Goal: Transaction & Acquisition: Download file/media

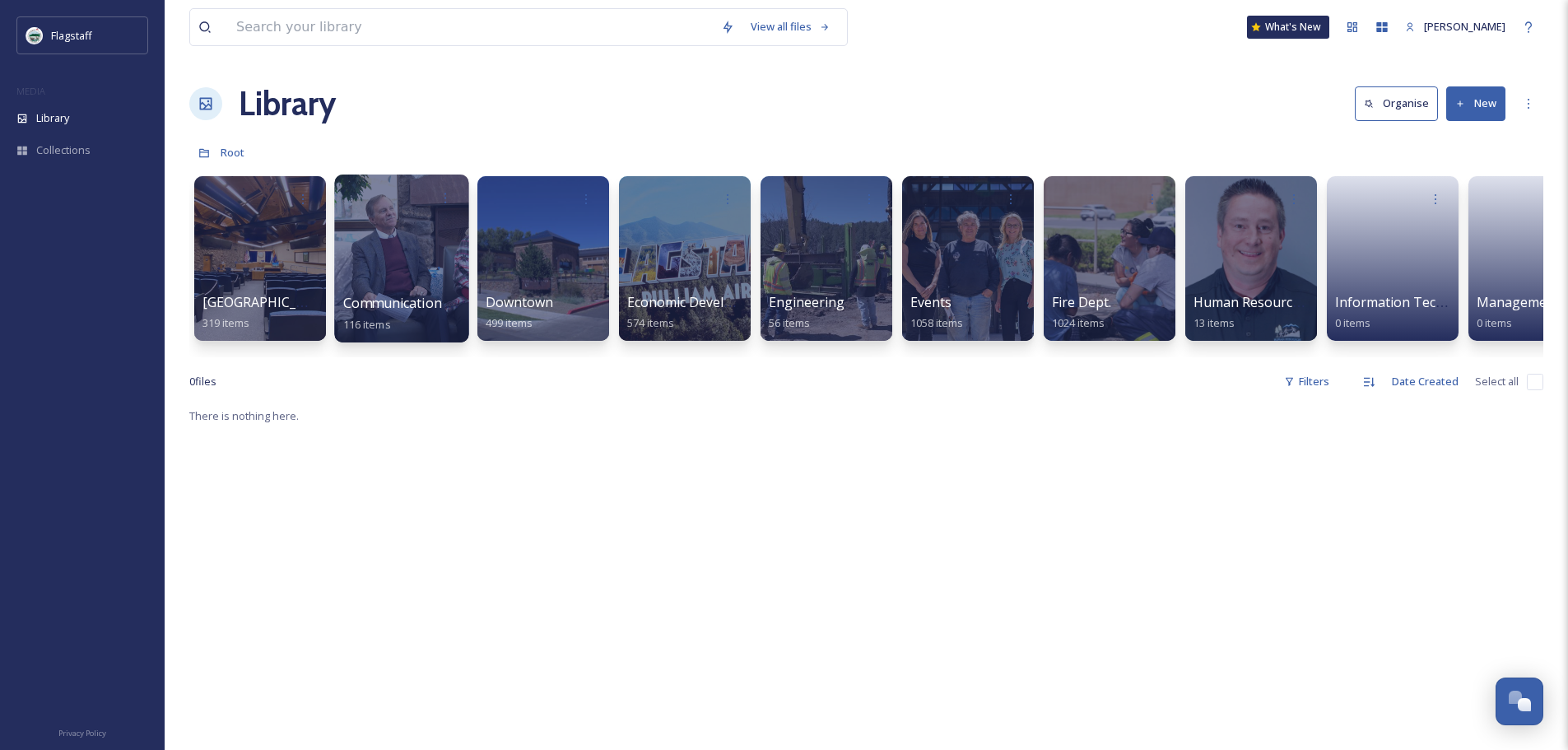
click at [423, 286] on div at bounding box center [401, 258] width 134 height 168
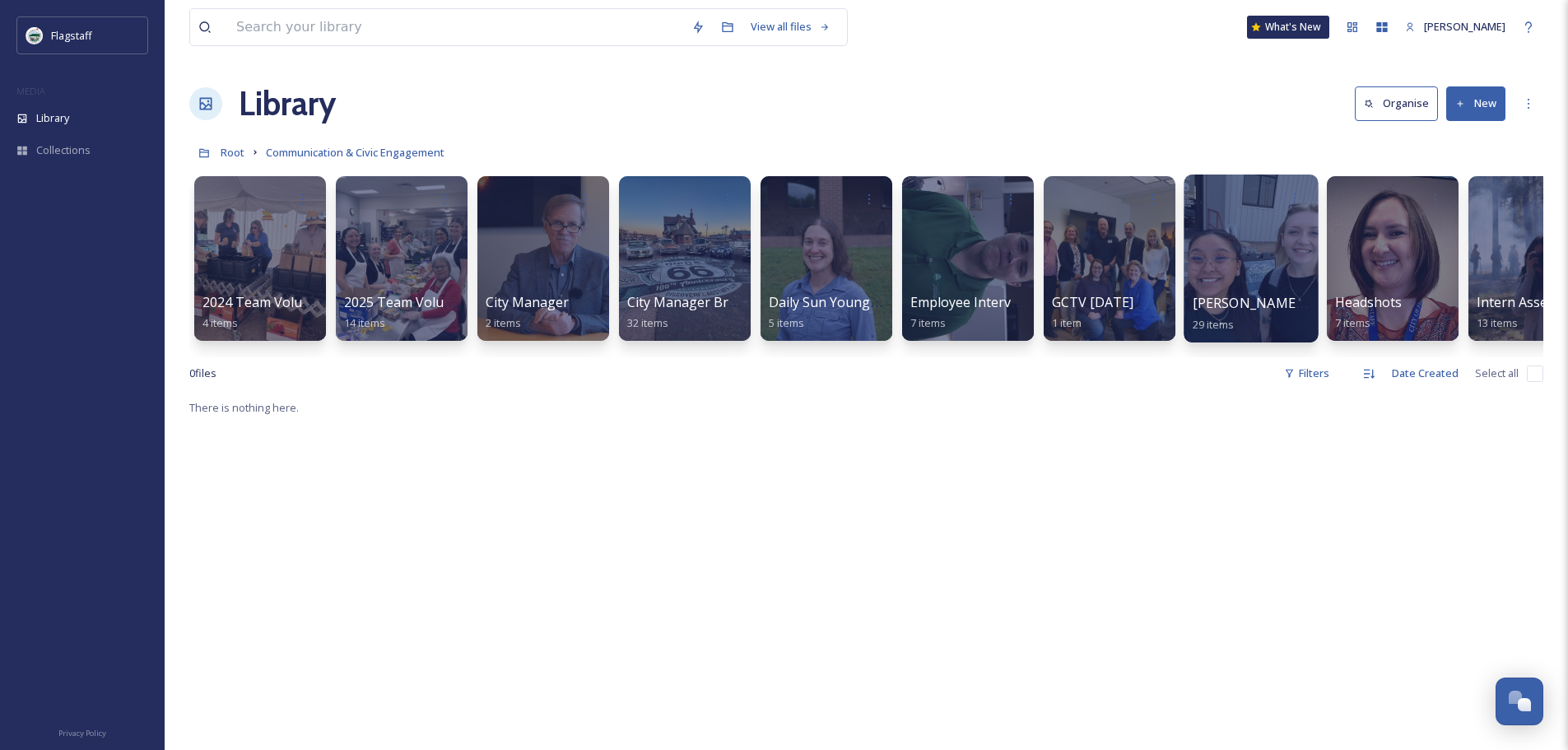
click at [1251, 299] on span "[PERSON_NAME] and [PERSON_NAME] Outtakes" at bounding box center [1345, 303] width 306 height 19
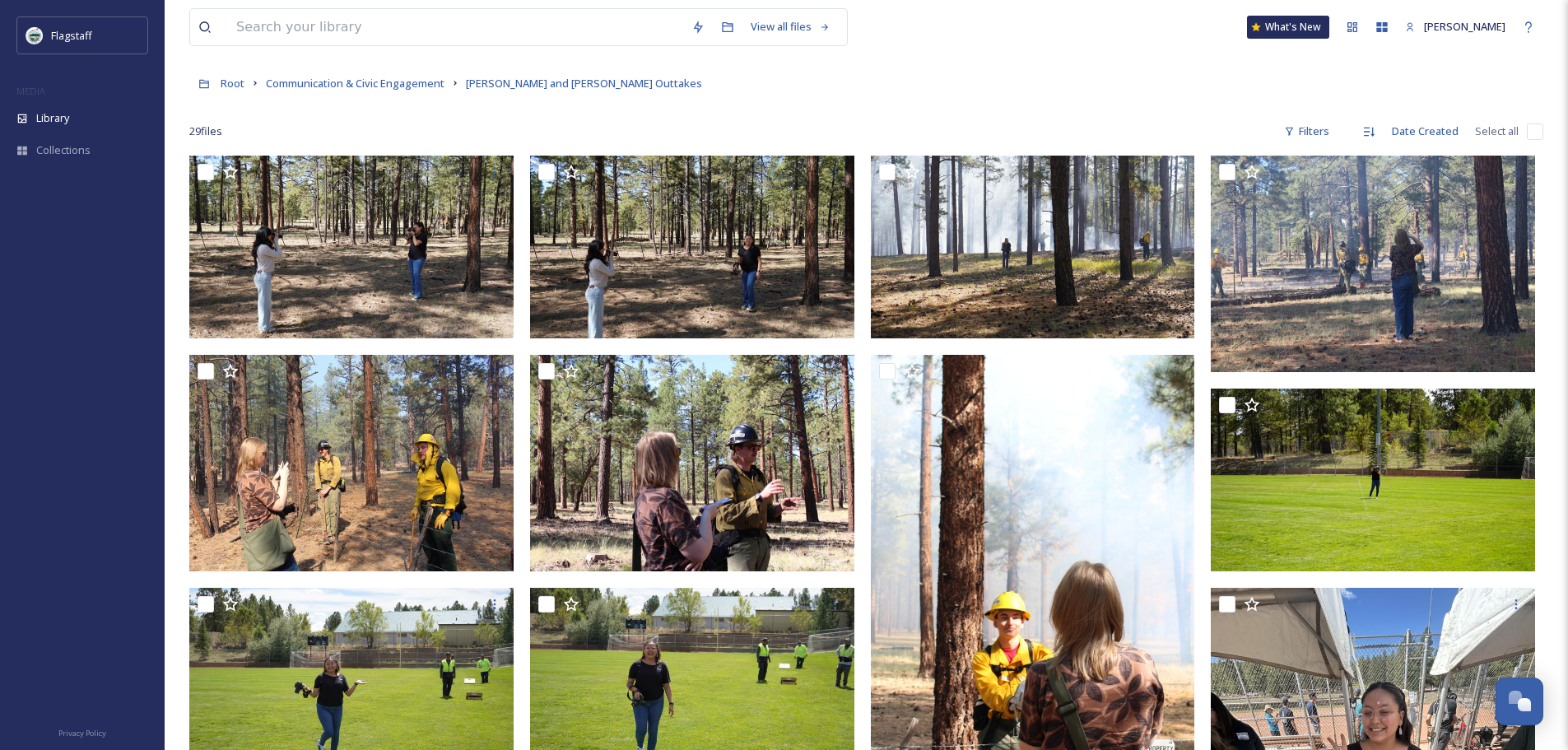
scroll to position [165, 0]
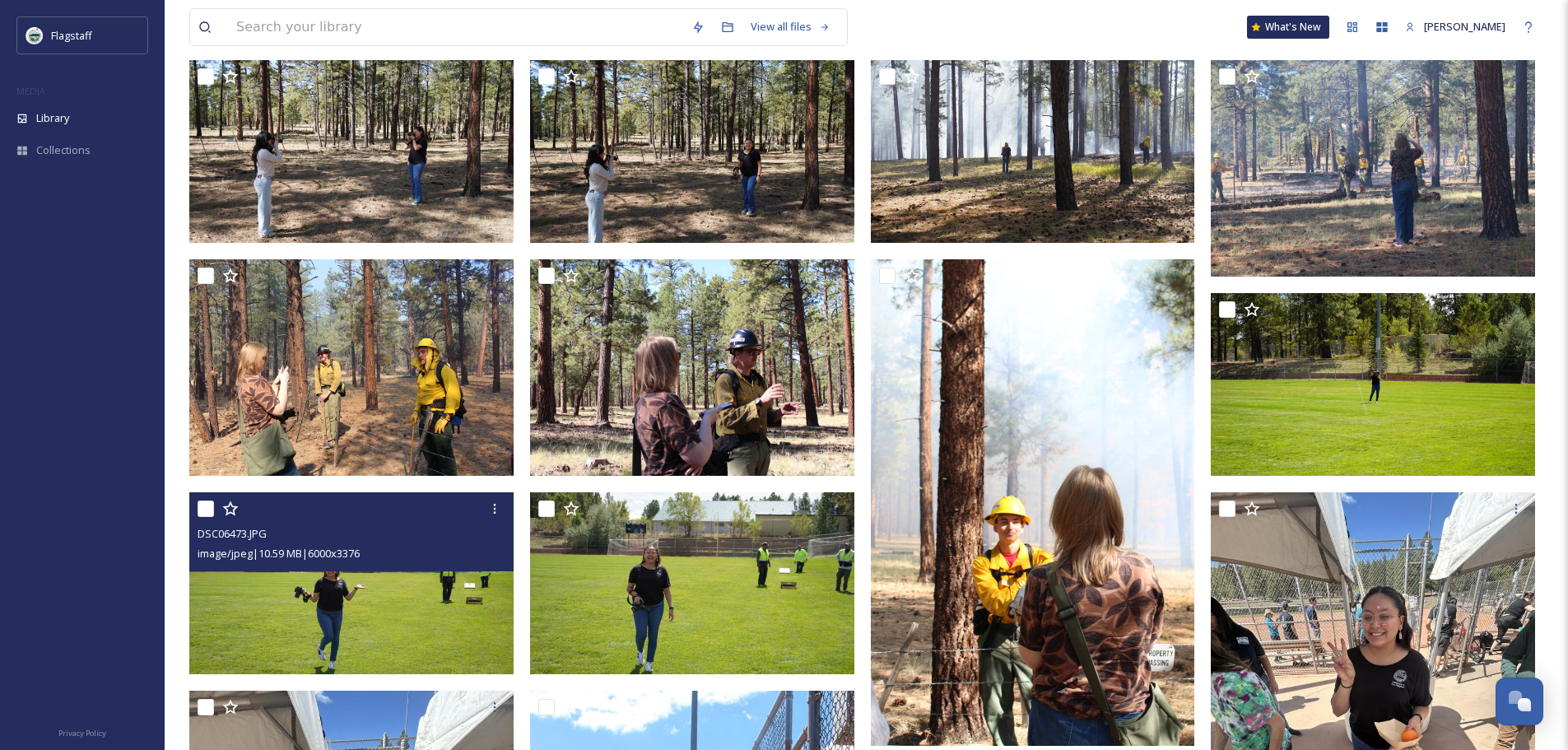
click at [361, 617] on img at bounding box center [351, 583] width 325 height 183
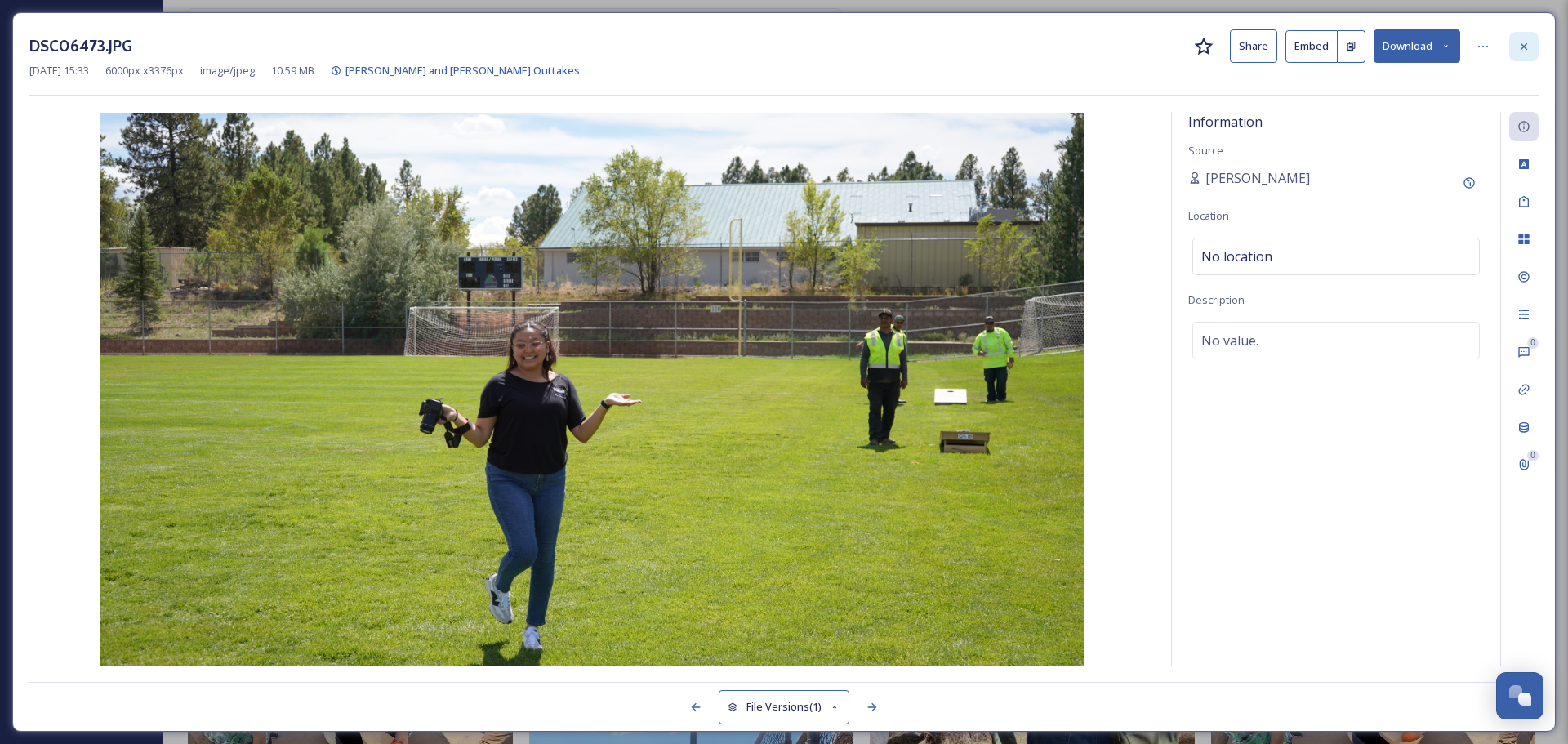
click at [1521, 53] on div at bounding box center [1524, 47] width 29 height 29
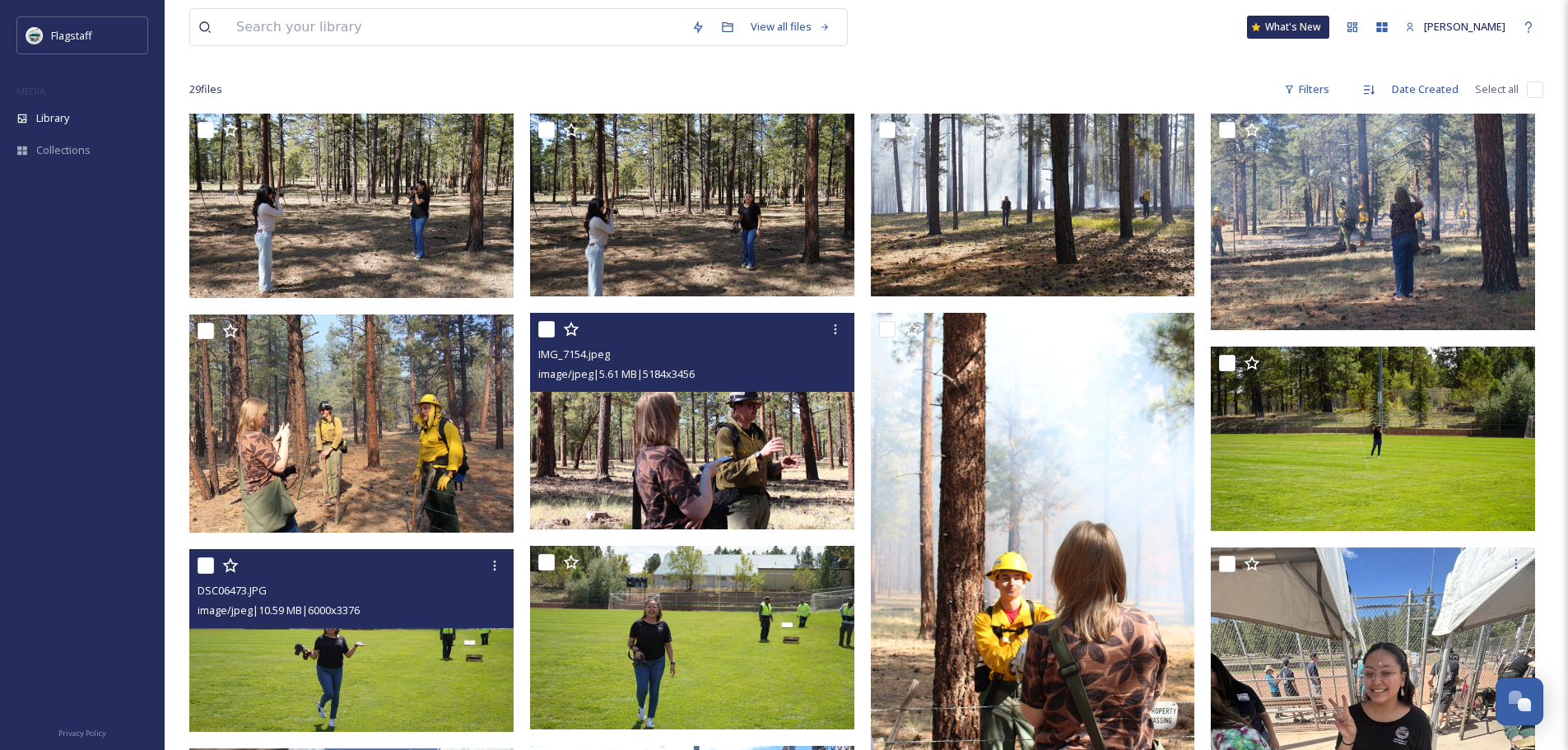
scroll to position [83, 0]
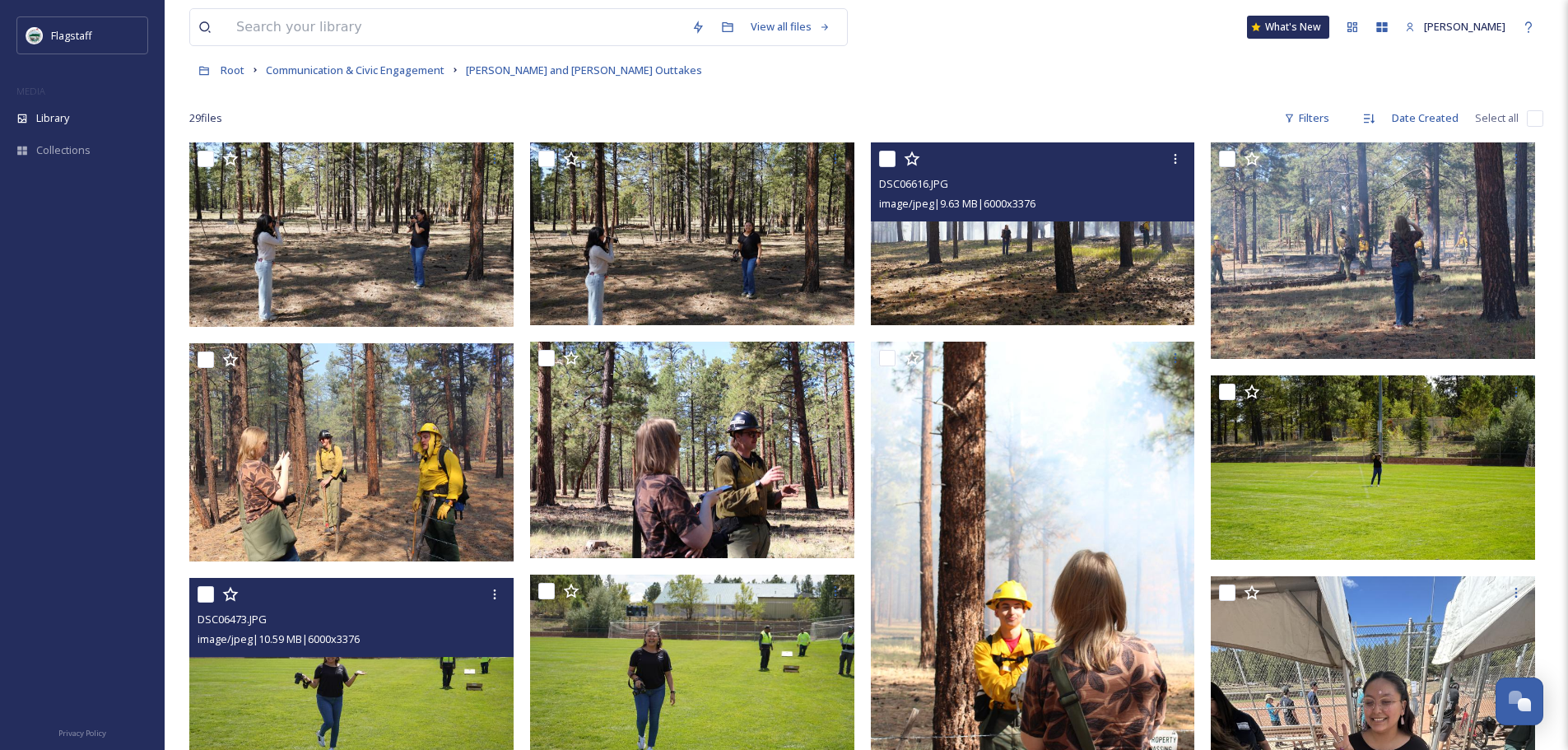
click at [966, 242] on img at bounding box center [1033, 234] width 325 height 183
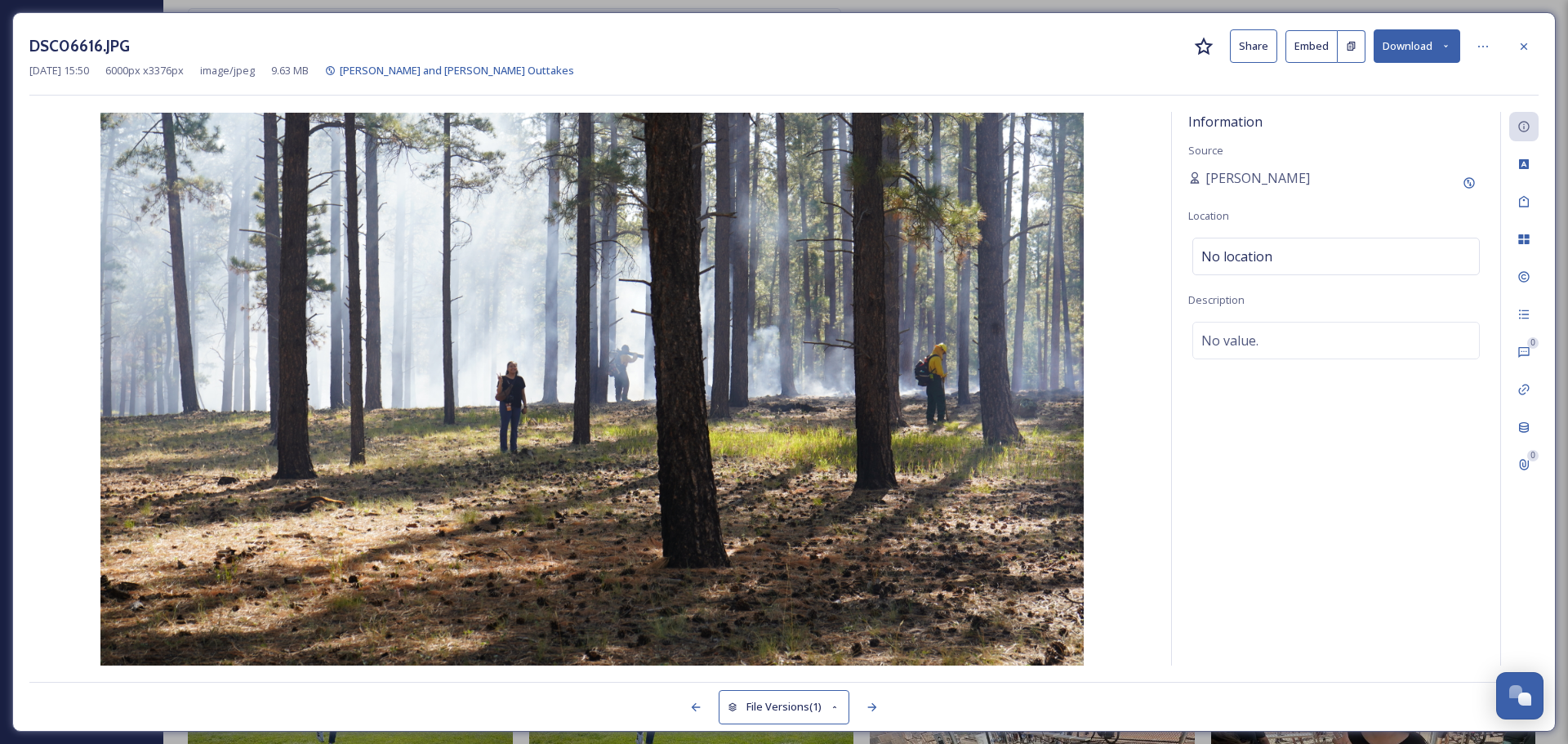
click at [1419, 48] on button "Download" at bounding box center [1416, 46] width 86 height 33
click at [1352, 91] on span "Download Original (6000 x 3376)" at bounding box center [1374, 84] width 155 height 16
click at [1525, 42] on icon at bounding box center [1524, 47] width 13 height 13
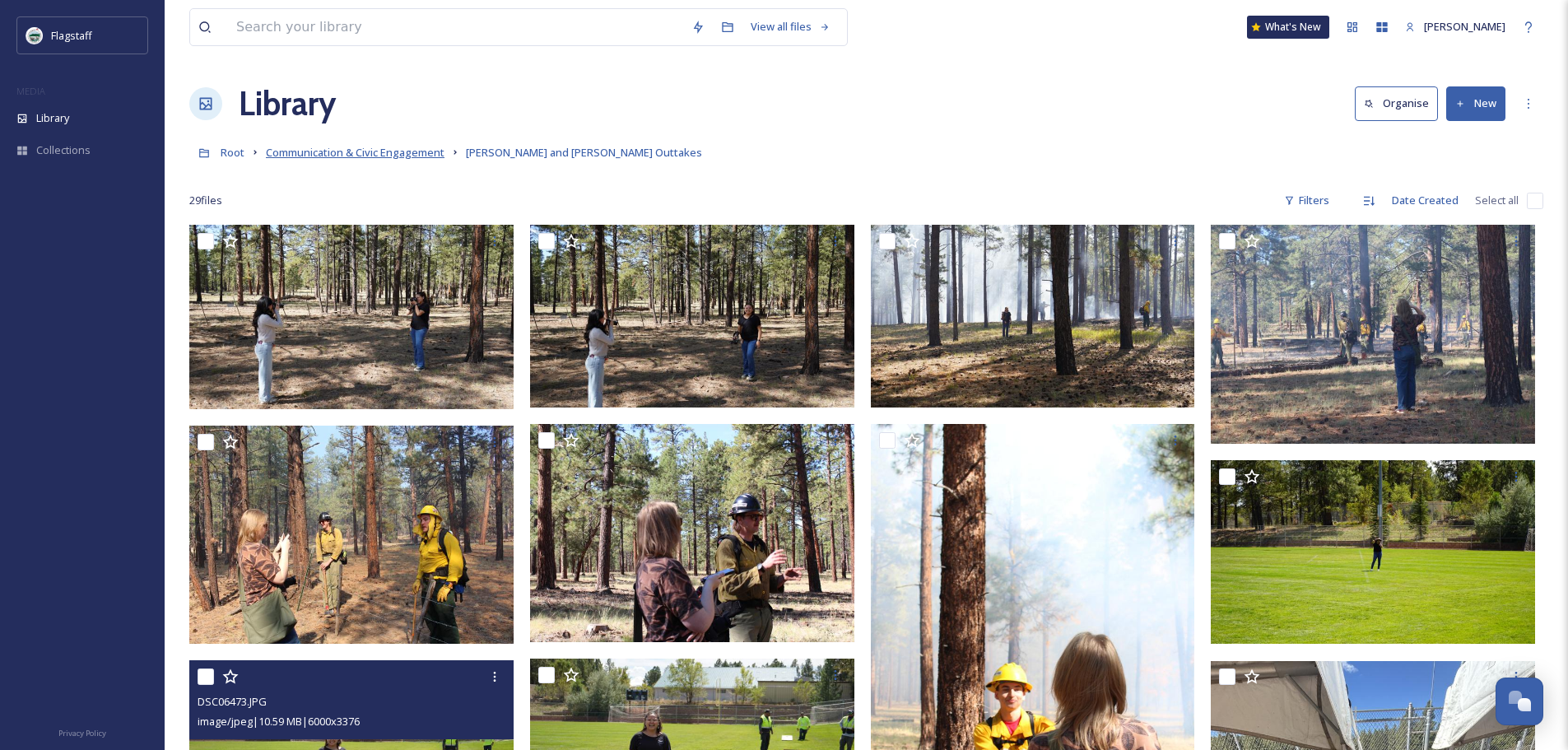
click at [353, 153] on span "Communication & Civic Engagement" at bounding box center [355, 152] width 179 height 15
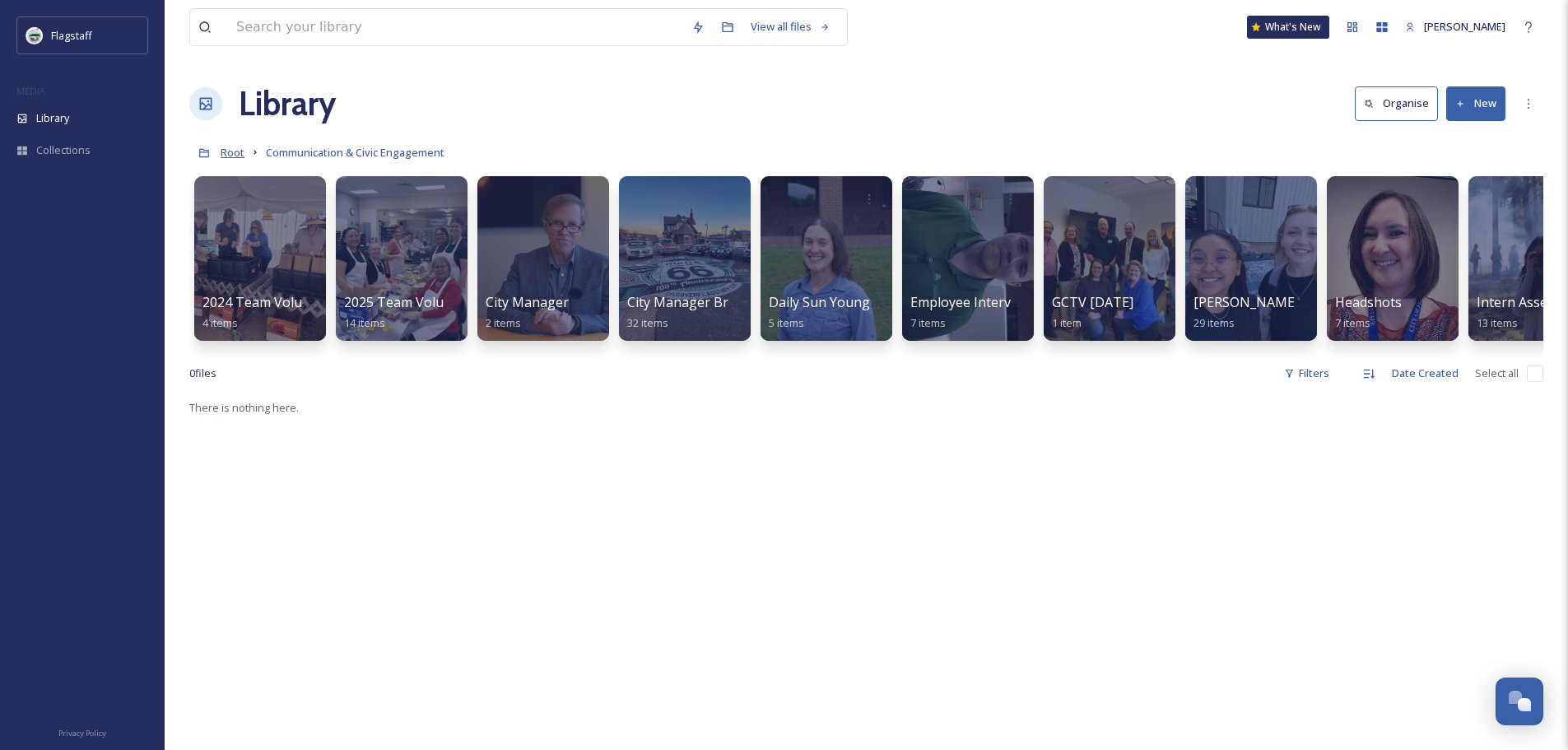
click at [227, 154] on span "Root" at bounding box center [233, 152] width 24 height 15
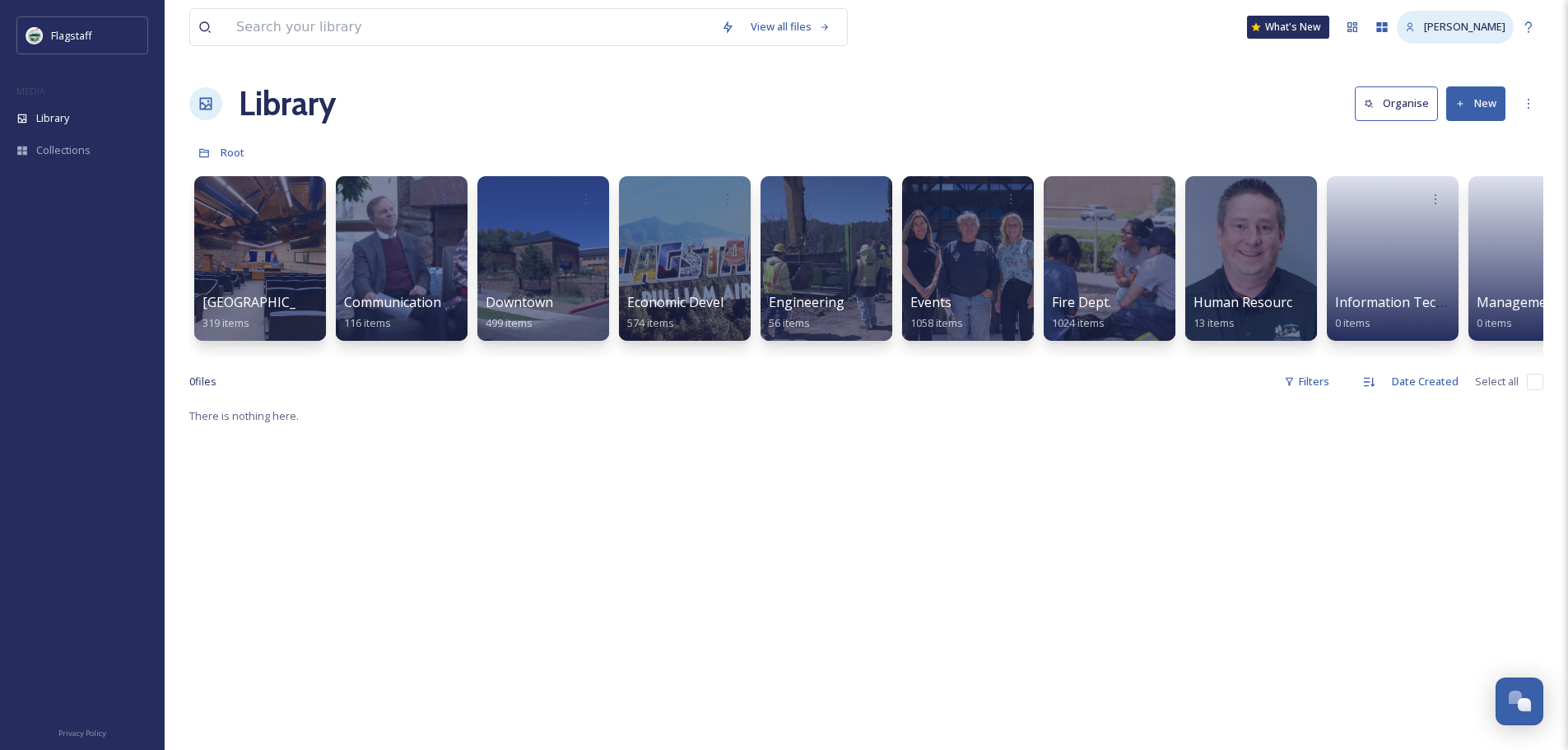
click at [1470, 41] on div "[PERSON_NAME]" at bounding box center [1456, 27] width 117 height 32
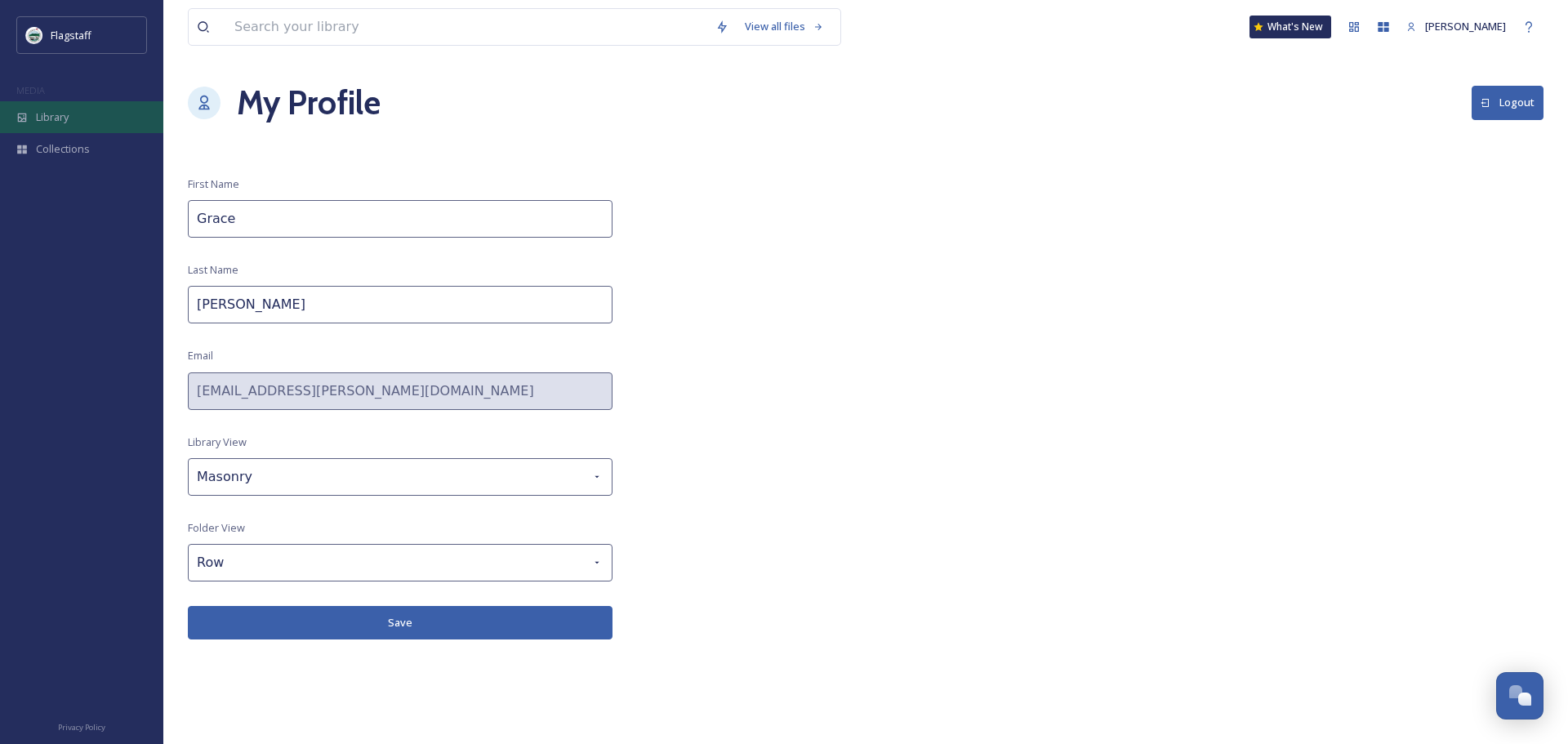
click at [87, 125] on div "Library" at bounding box center [82, 117] width 164 height 32
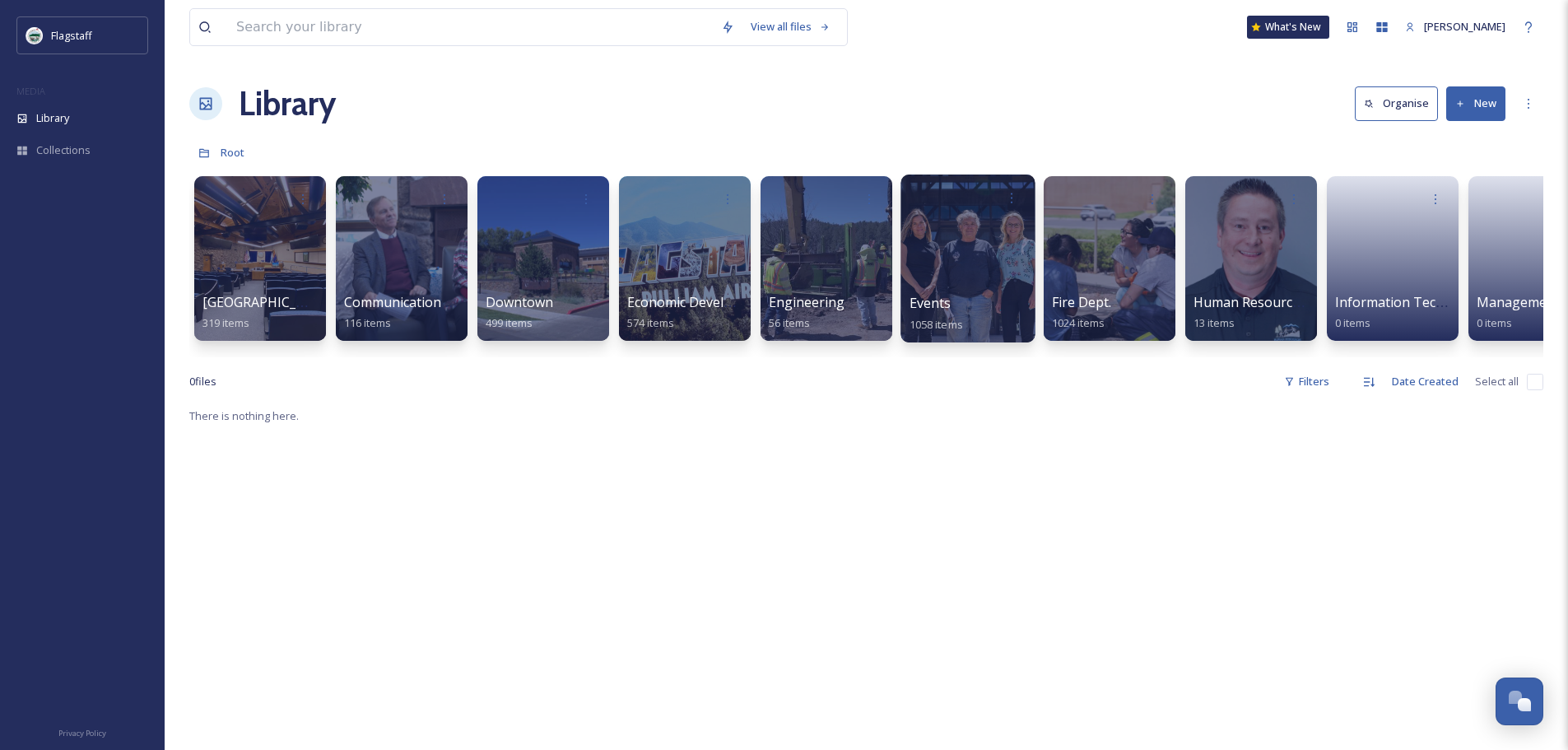
click at [956, 294] on div "Events 1058 items" at bounding box center [968, 313] width 118 height 41
click at [956, 257] on div at bounding box center [967, 258] width 134 height 168
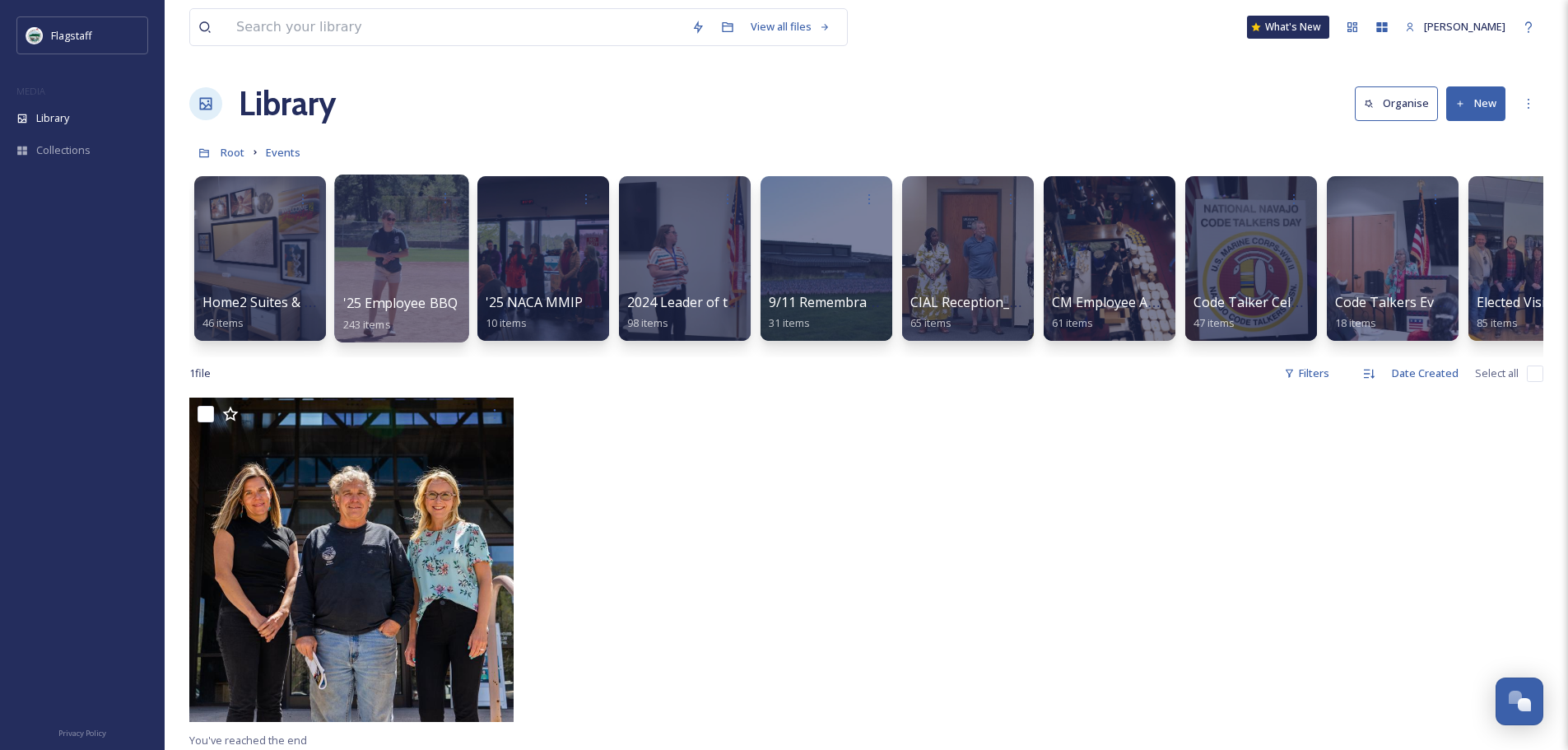
click at [424, 265] on div at bounding box center [401, 258] width 134 height 168
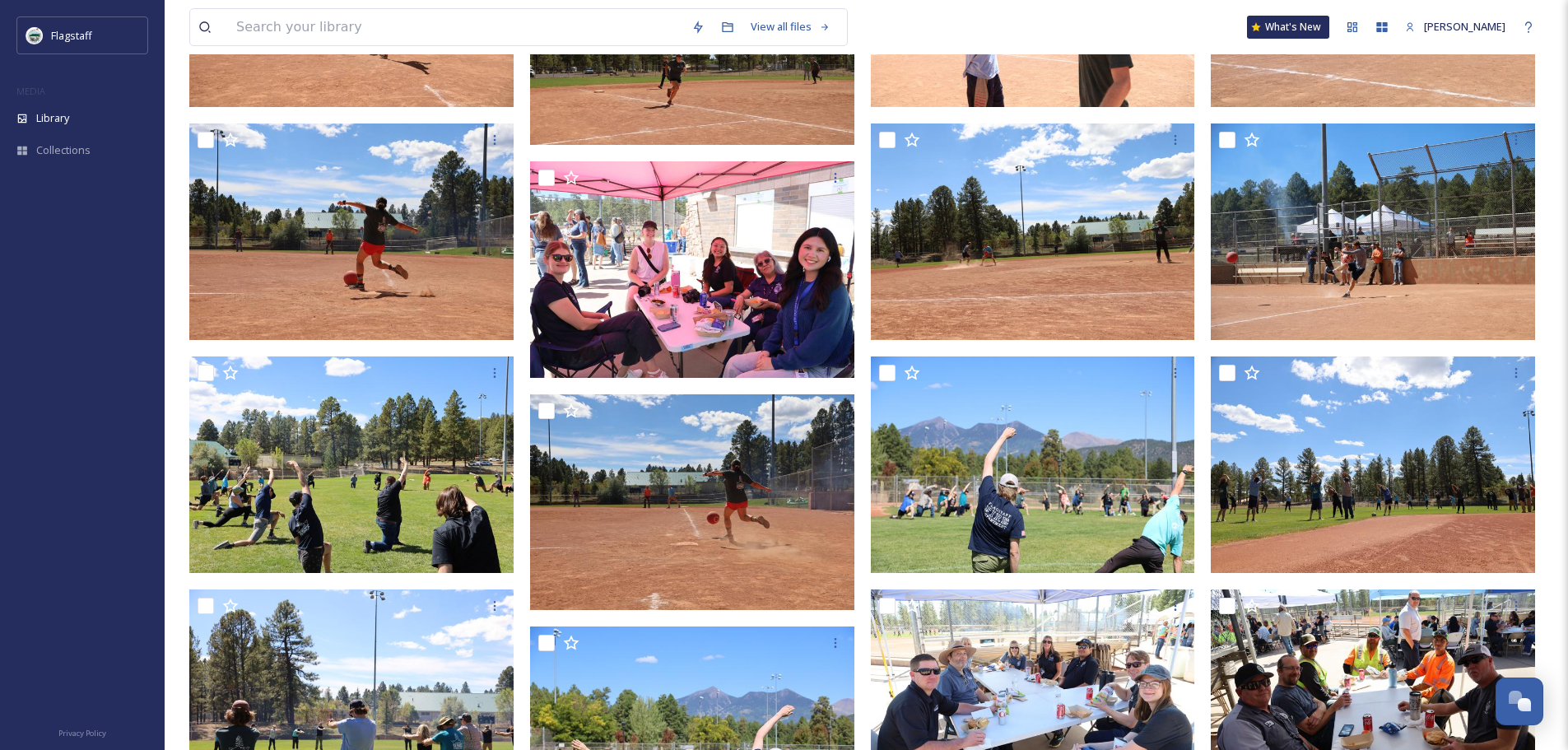
scroll to position [4047, 0]
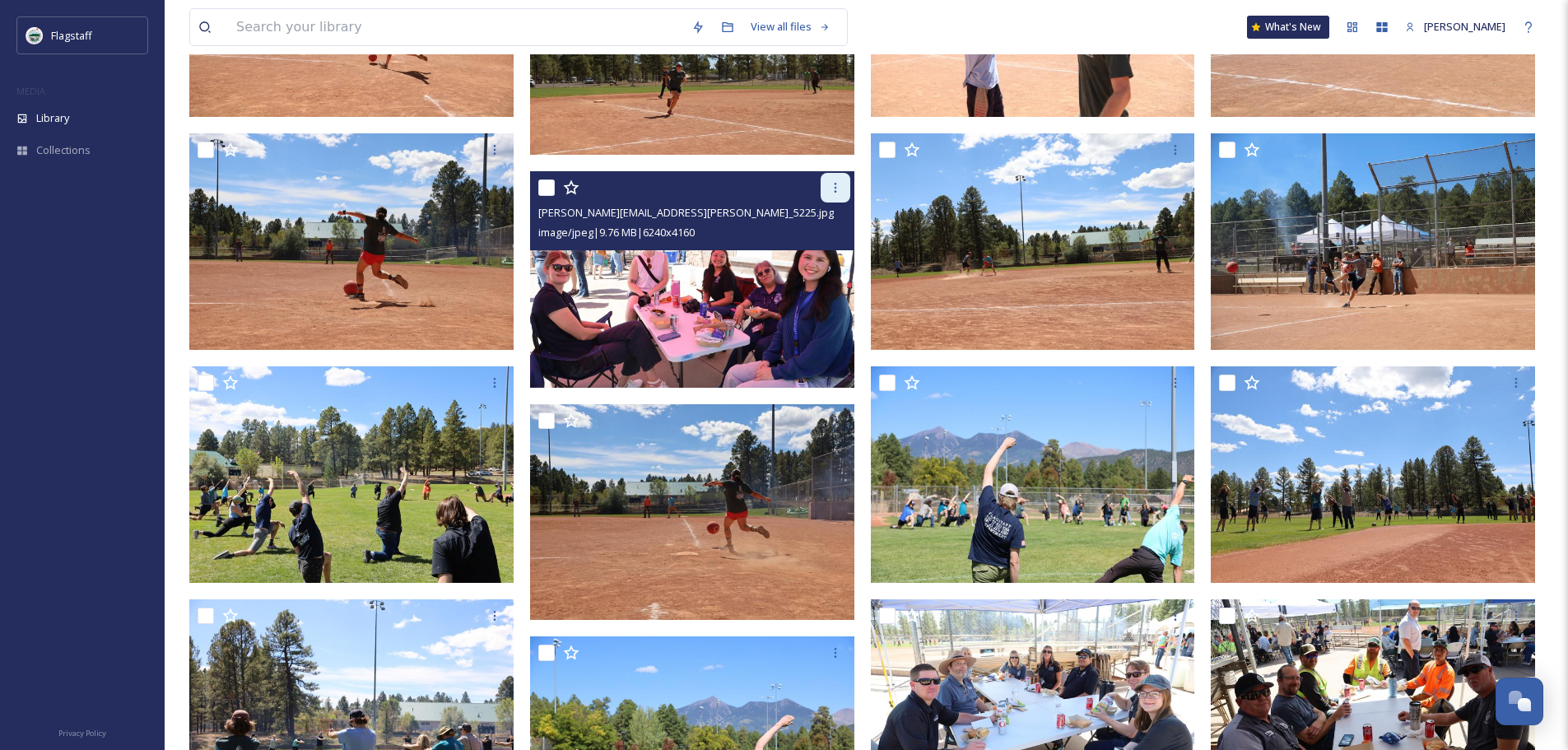
click at [842, 187] on div at bounding box center [835, 187] width 30 height 30
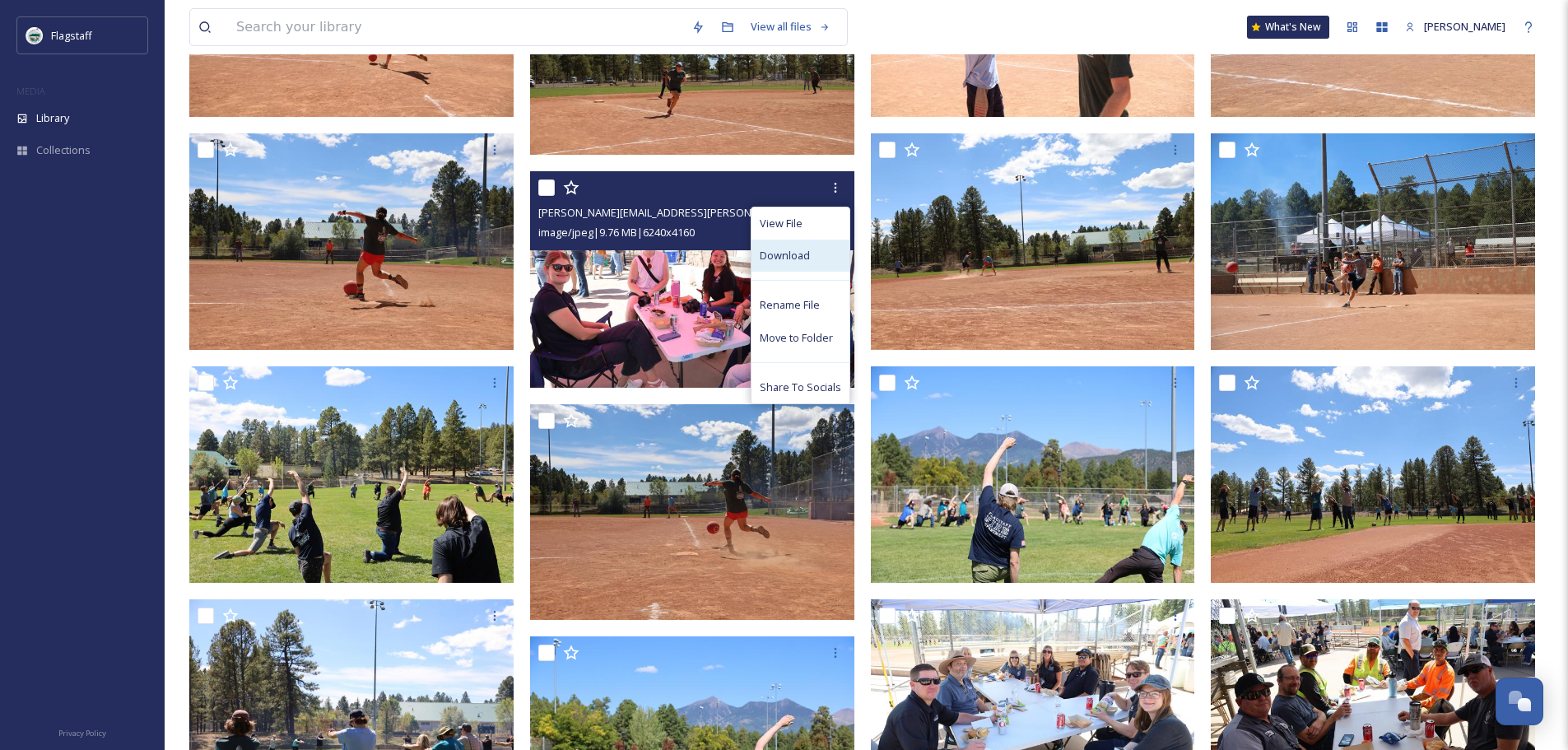
click at [818, 261] on div "Download" at bounding box center [801, 255] width 98 height 32
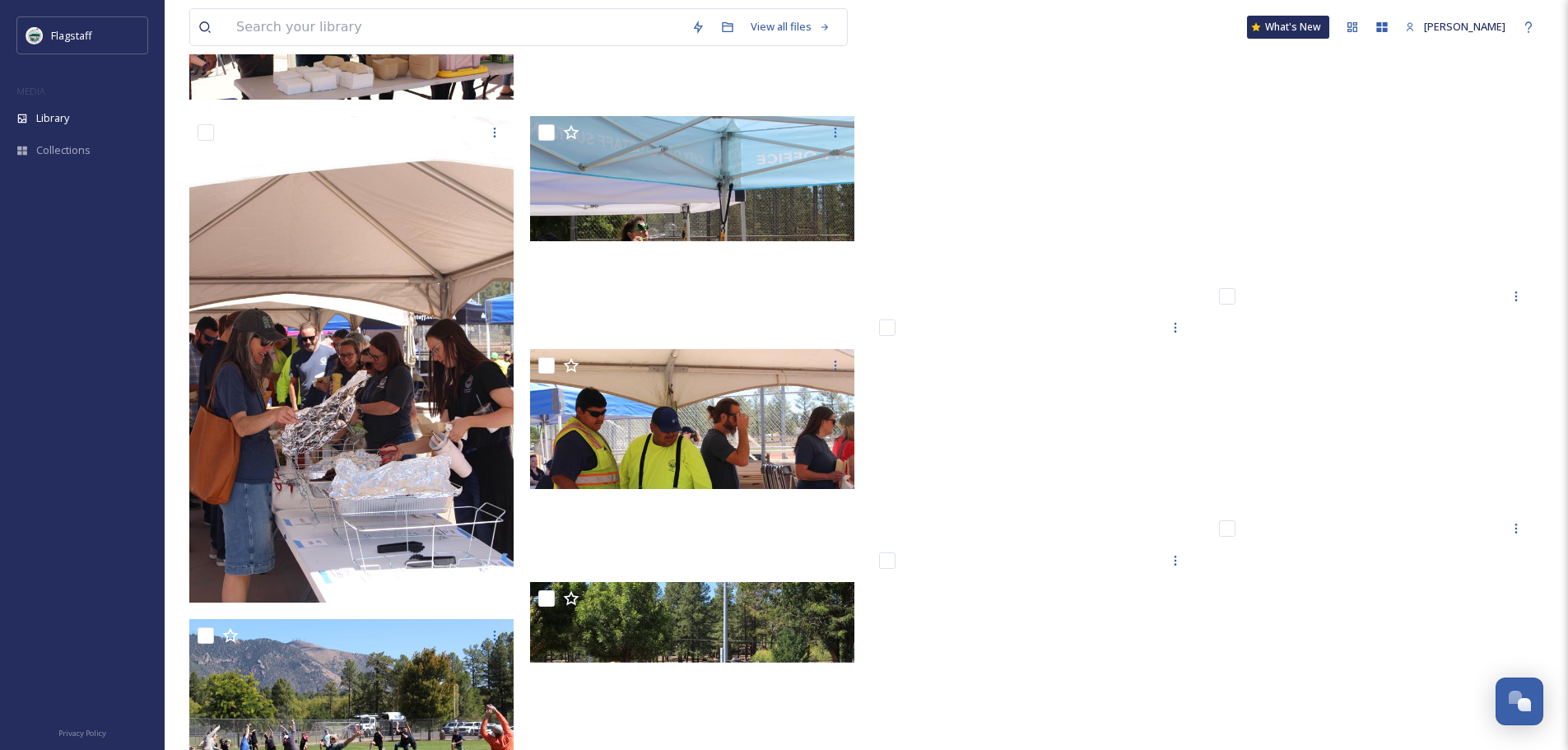
scroll to position [12404, 0]
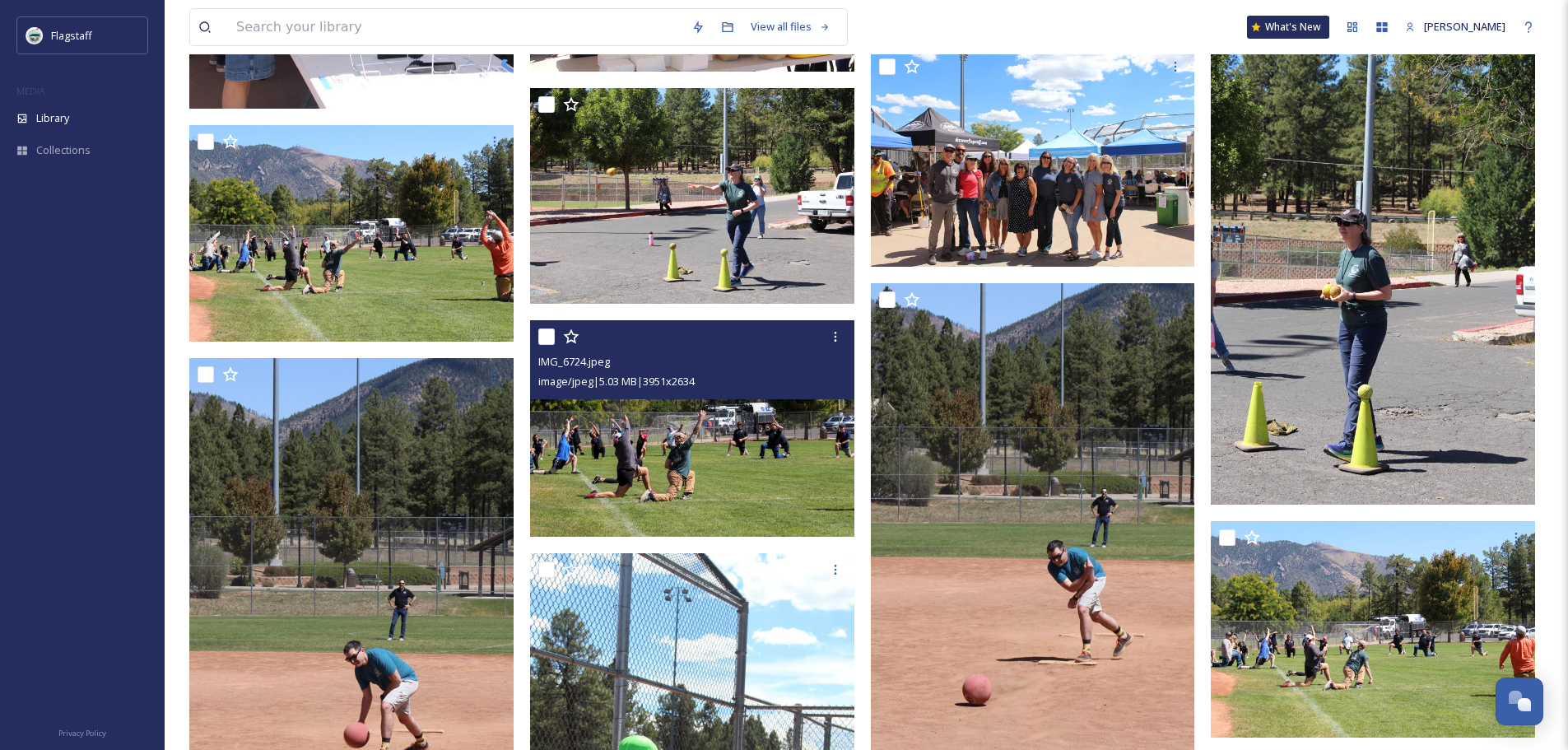
click at [771, 430] on img at bounding box center [693, 427] width 325 height 216
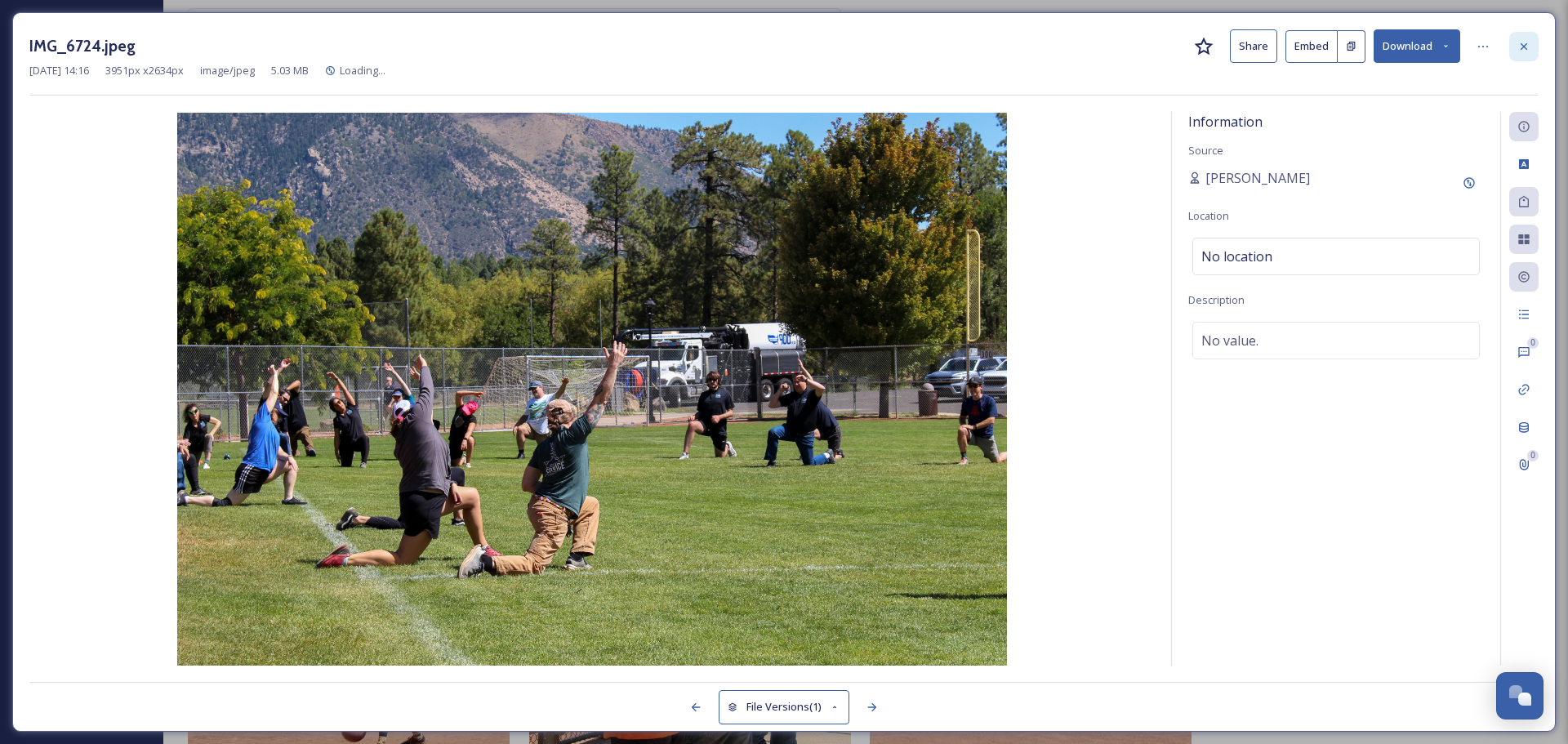
click at [1517, 55] on div at bounding box center [1524, 47] width 29 height 29
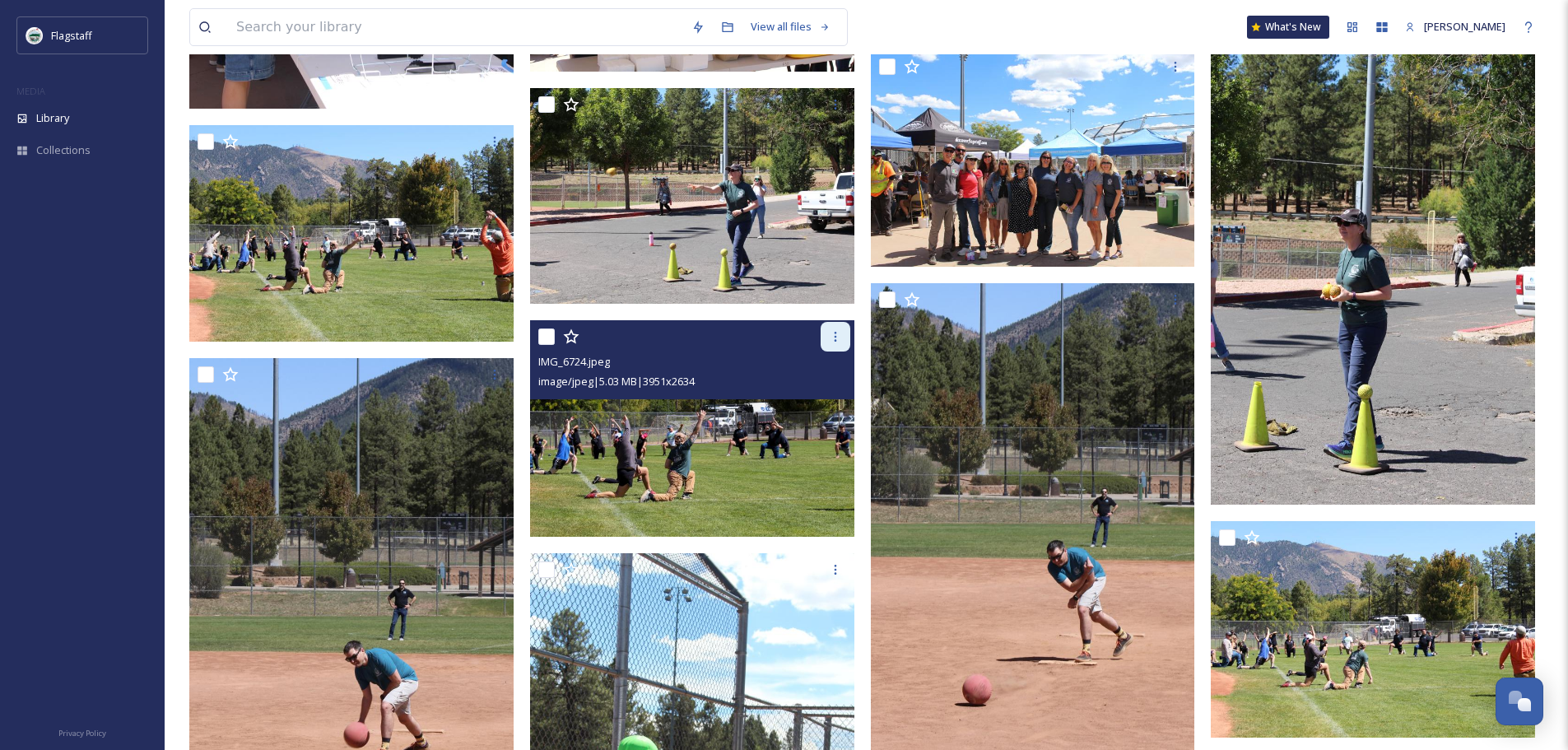
click at [829, 339] on icon at bounding box center [835, 337] width 13 height 13
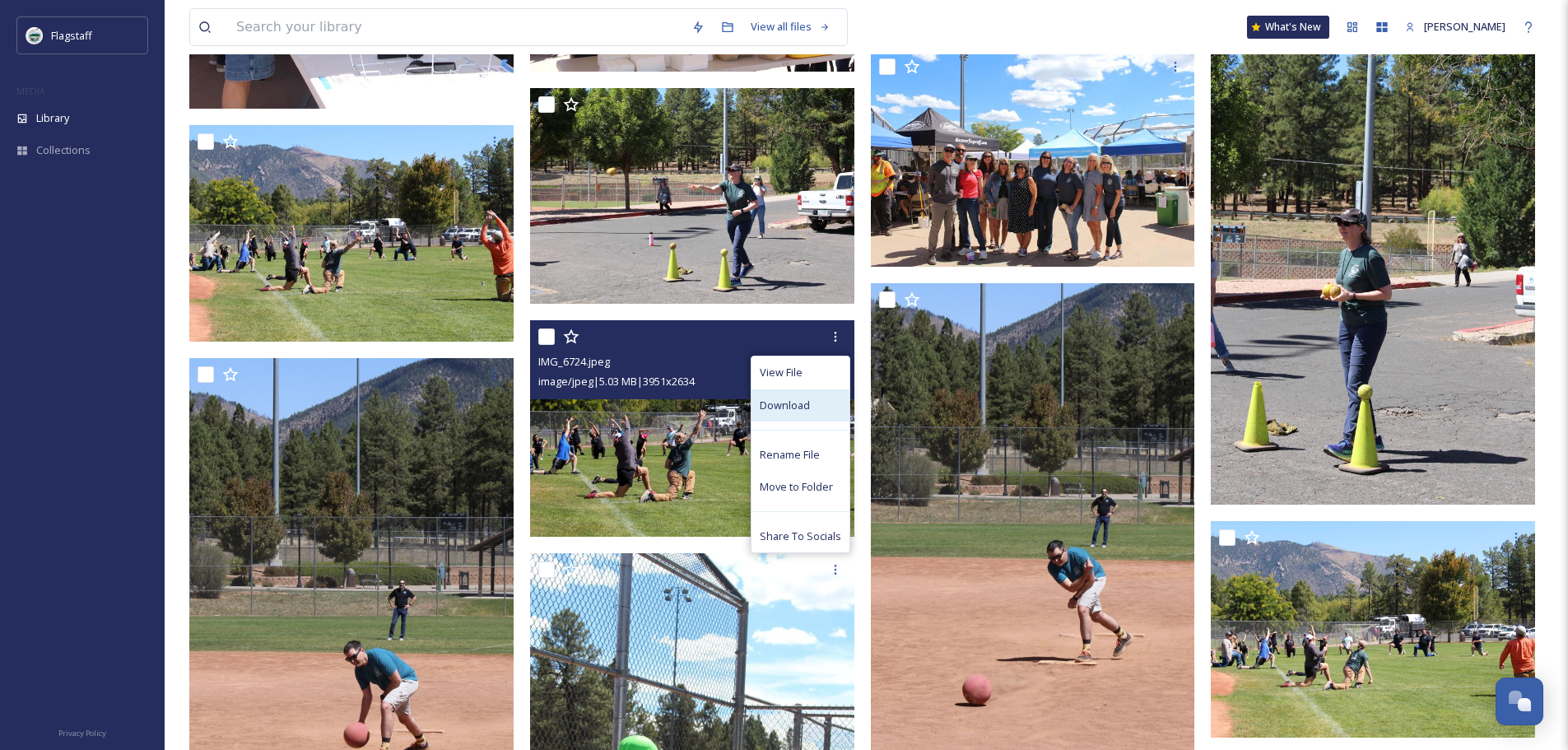
click at [822, 396] on div "Download" at bounding box center [801, 405] width 98 height 32
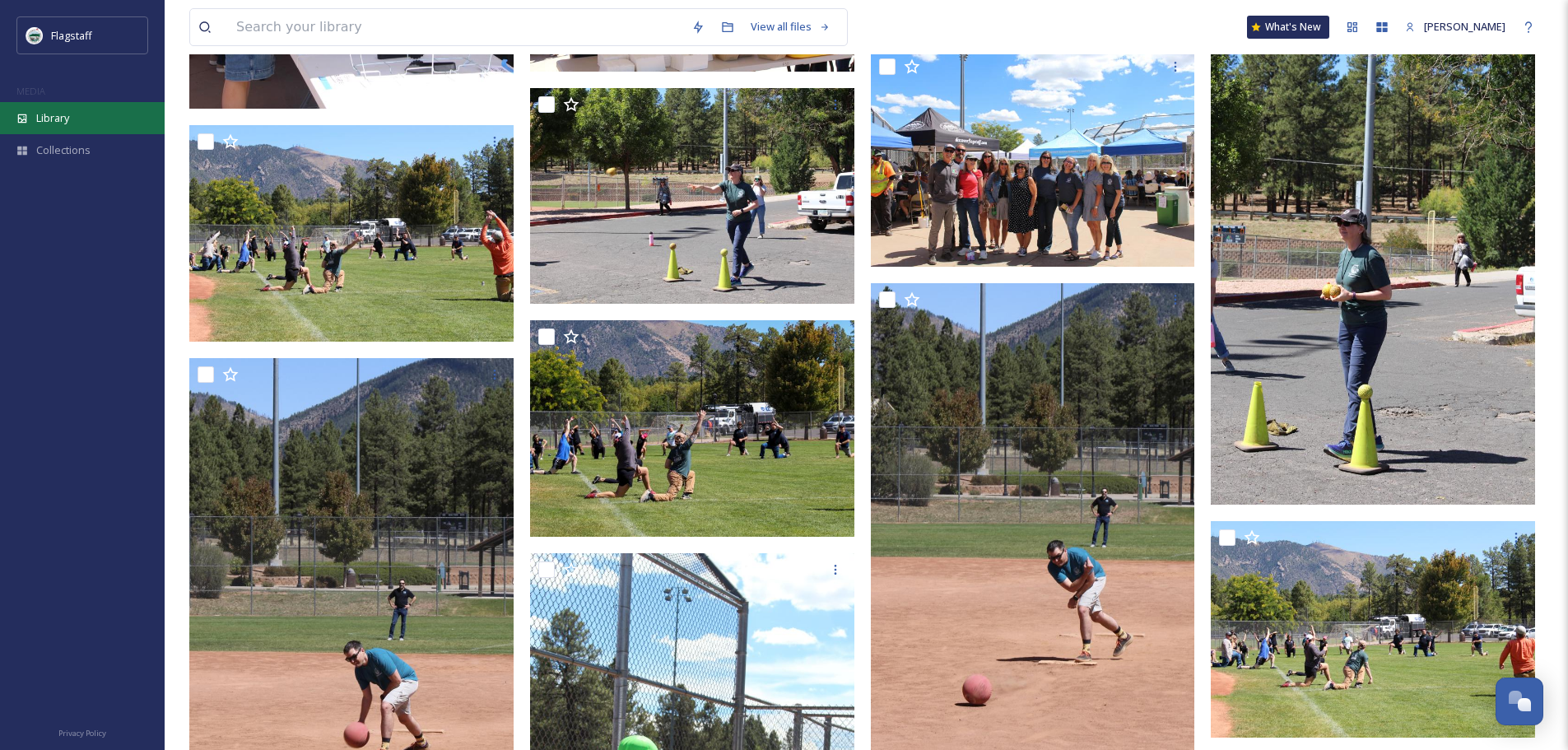
click at [98, 112] on div "Library" at bounding box center [83, 118] width 165 height 32
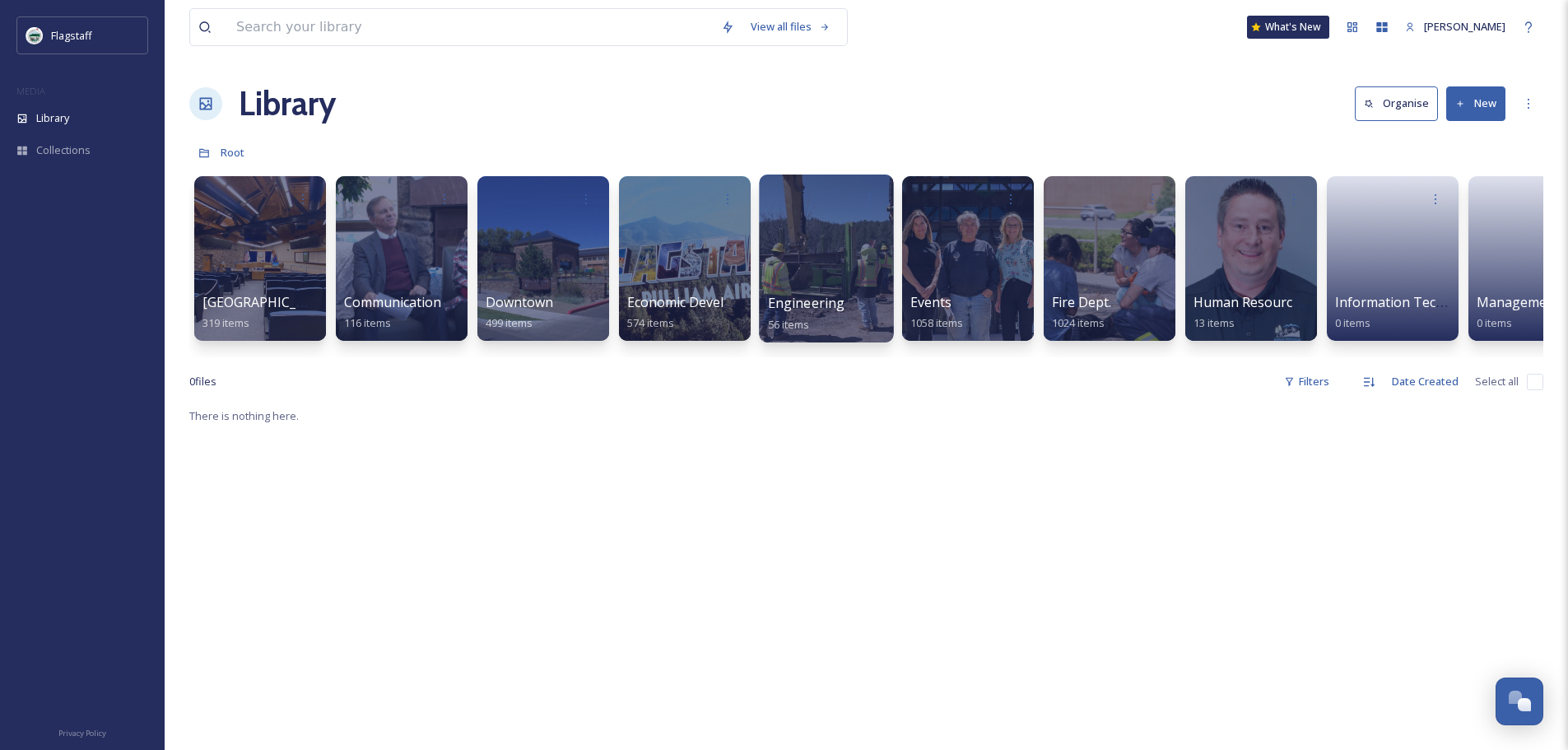
click at [951, 266] on div at bounding box center [968, 259] width 132 height 165
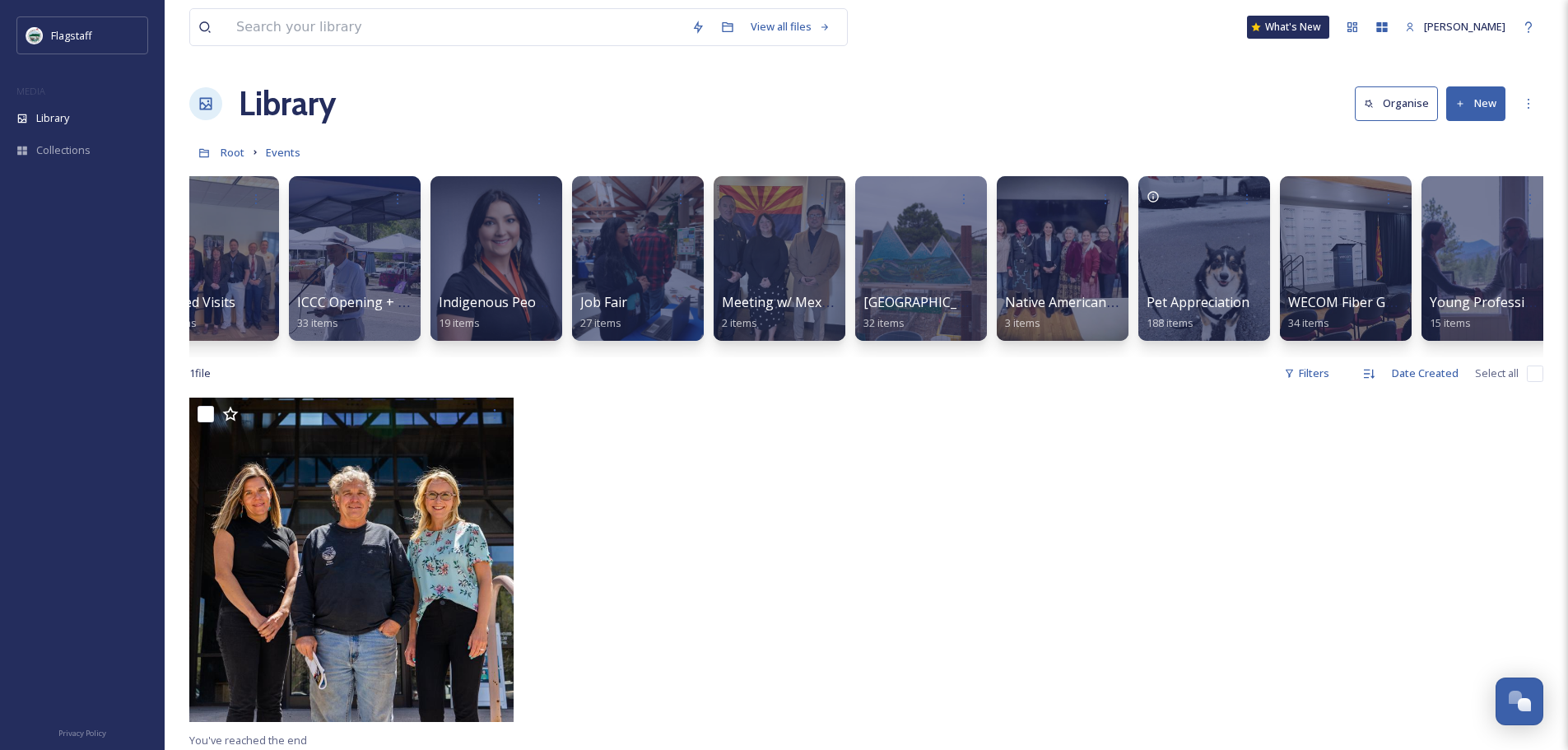
scroll to position [0, 1336]
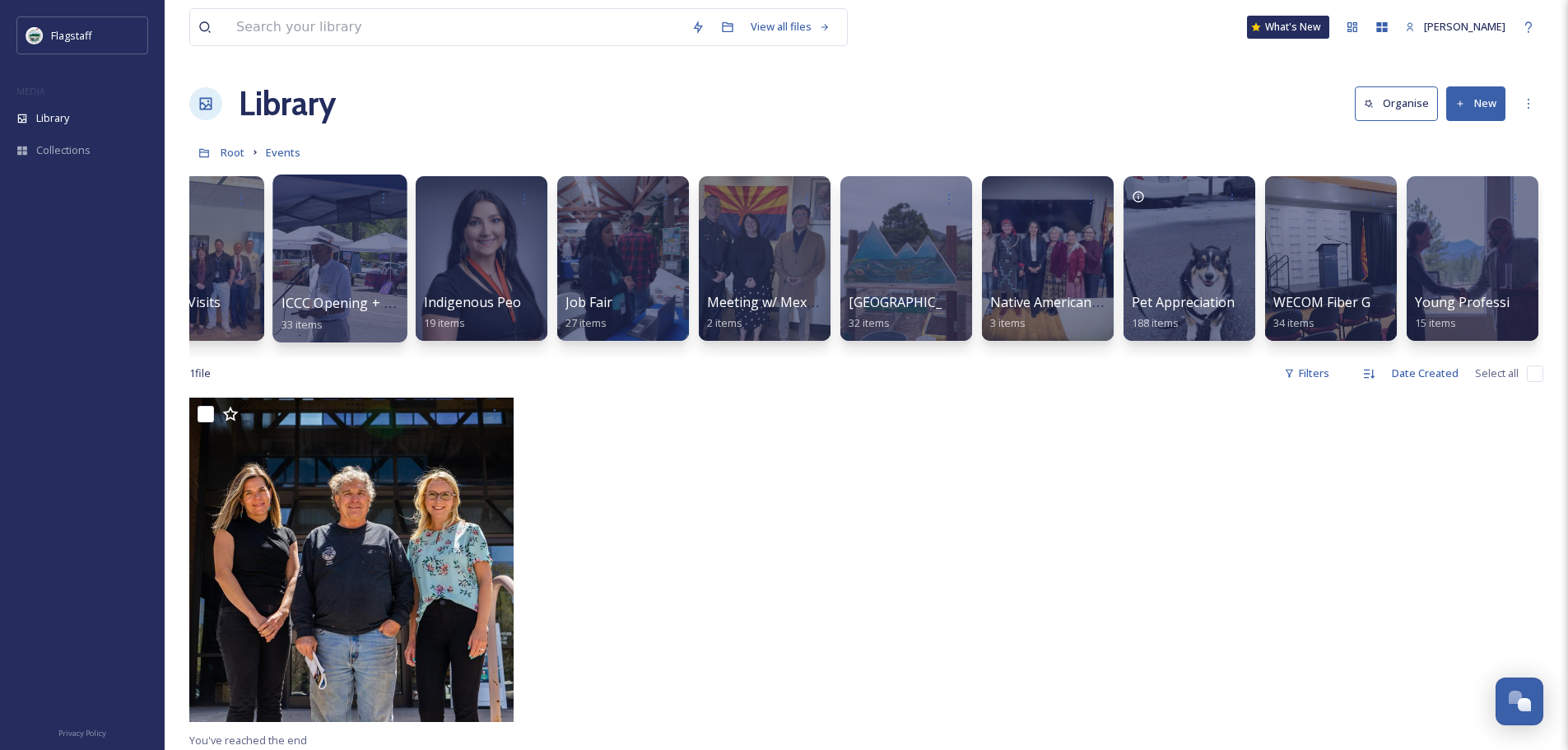
click at [341, 288] on div at bounding box center [339, 258] width 134 height 168
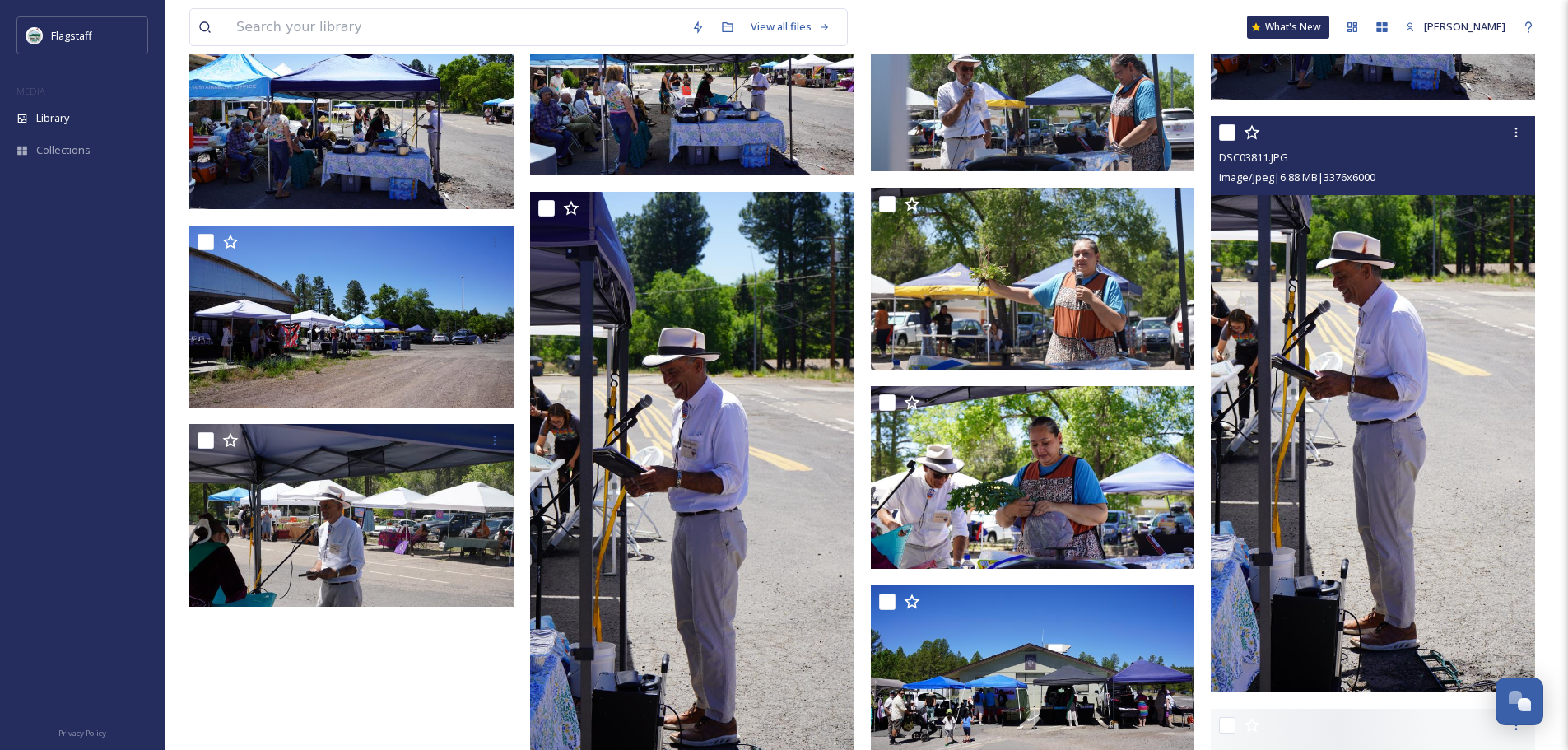
scroll to position [2237, 0]
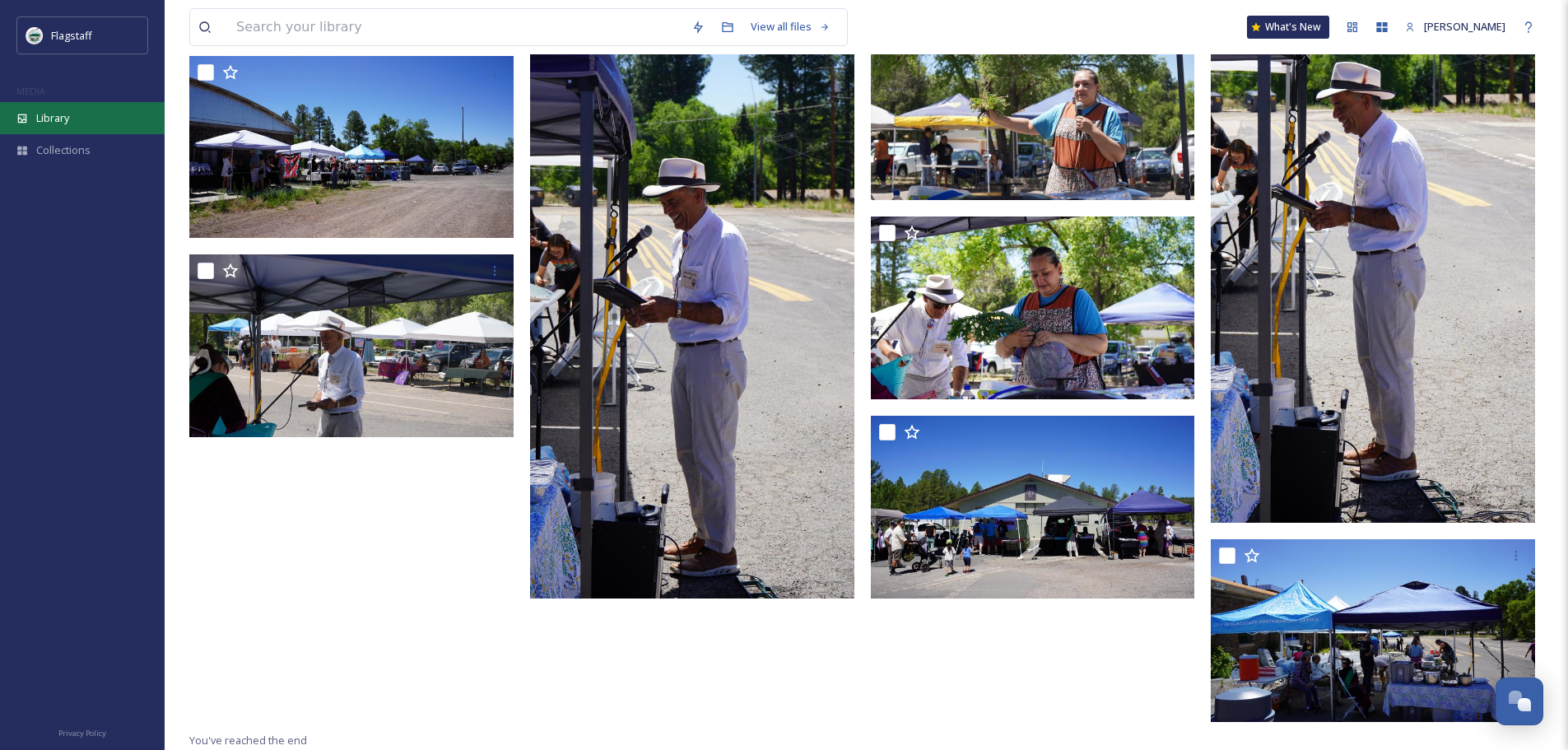
click at [61, 124] on span "Library" at bounding box center [53, 118] width 33 height 16
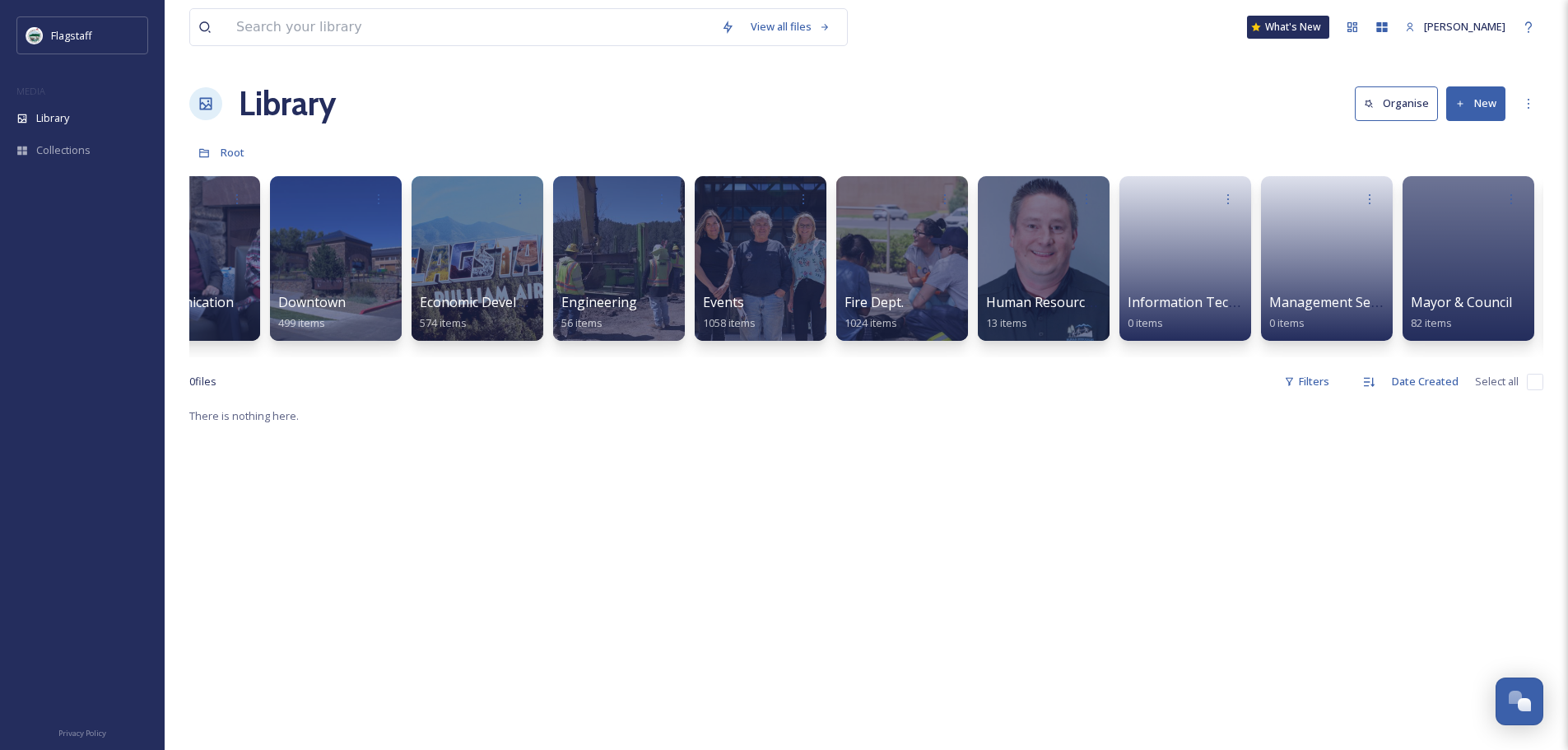
scroll to position [0, 216]
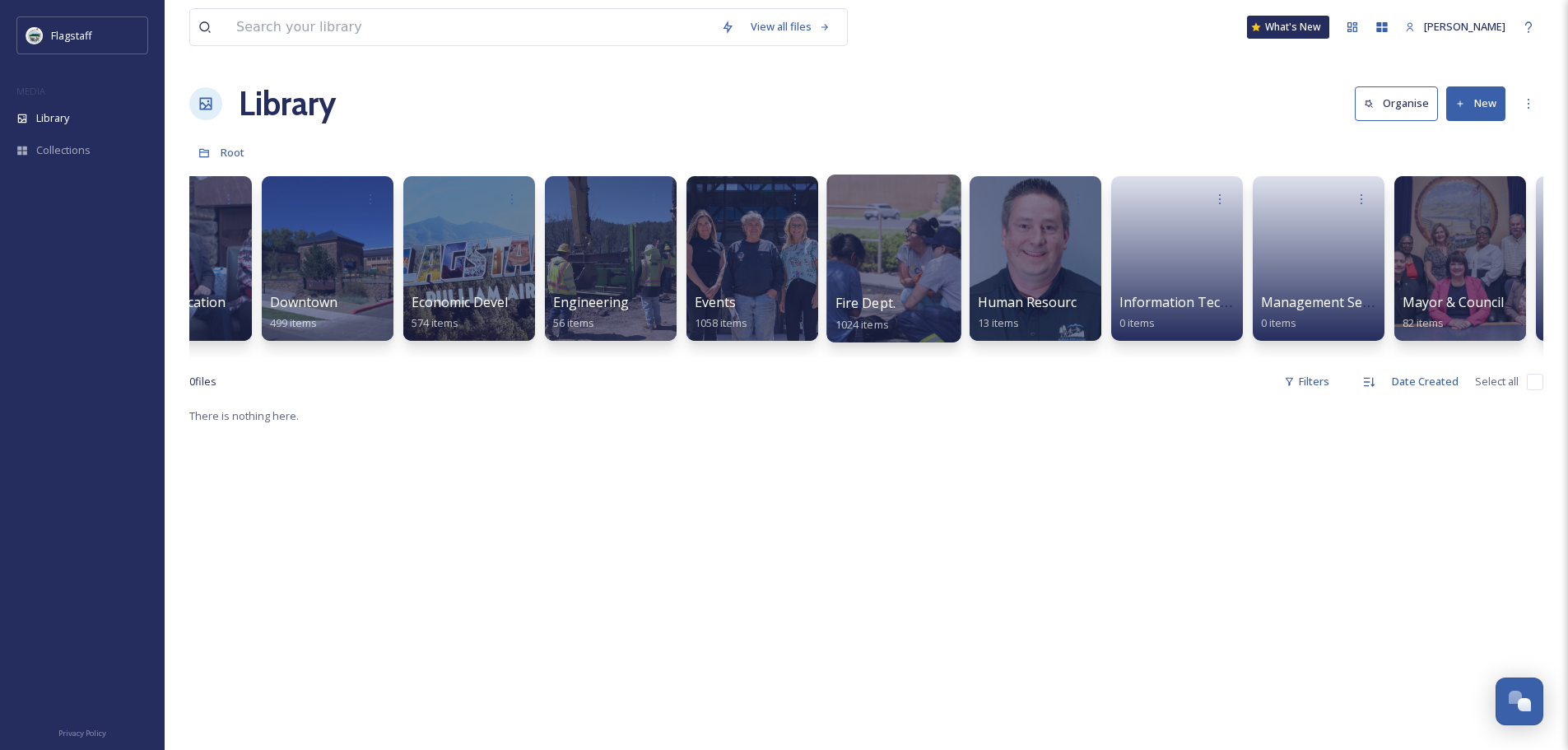
click at [892, 284] on div at bounding box center [893, 258] width 134 height 168
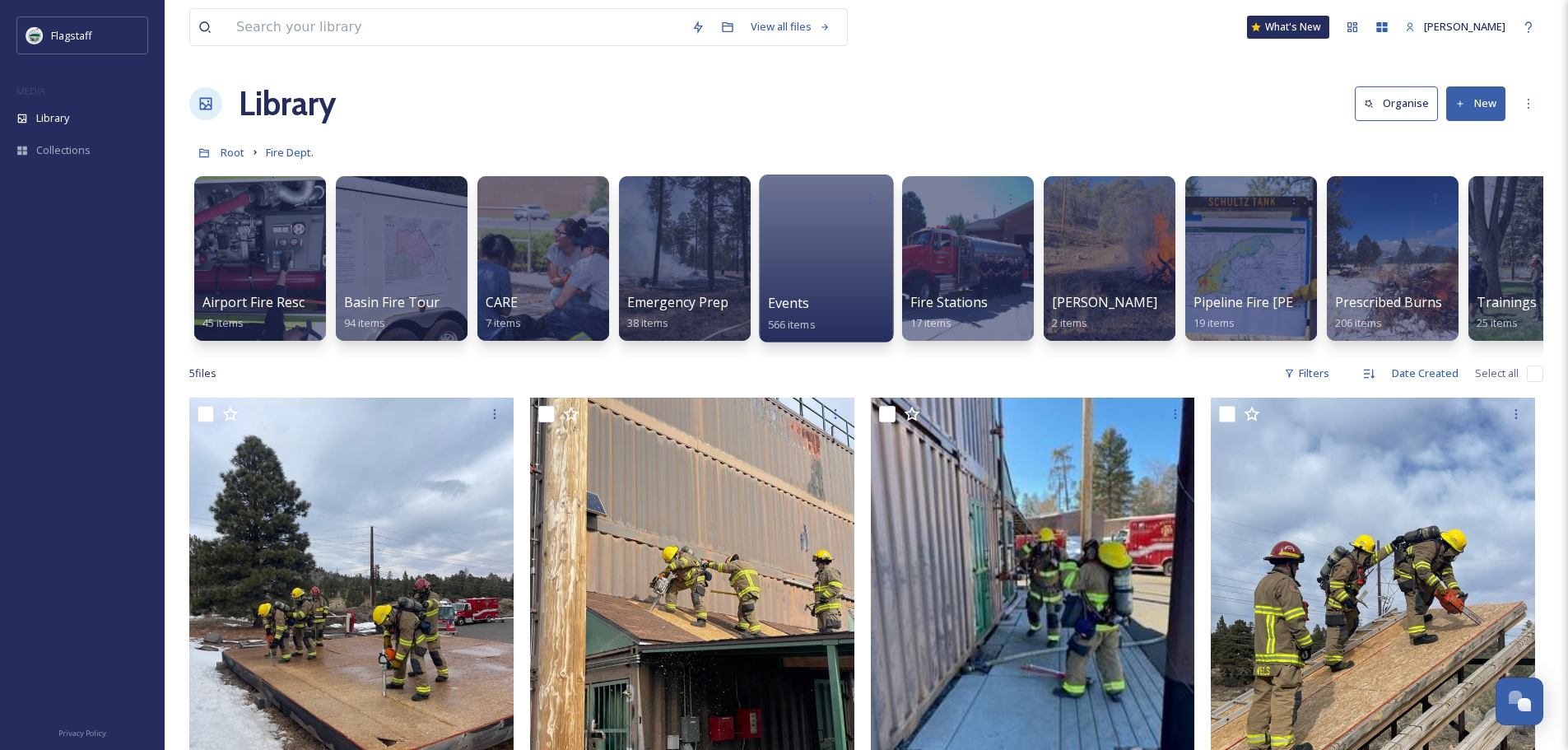
click at [817, 226] on div at bounding box center [826, 258] width 134 height 168
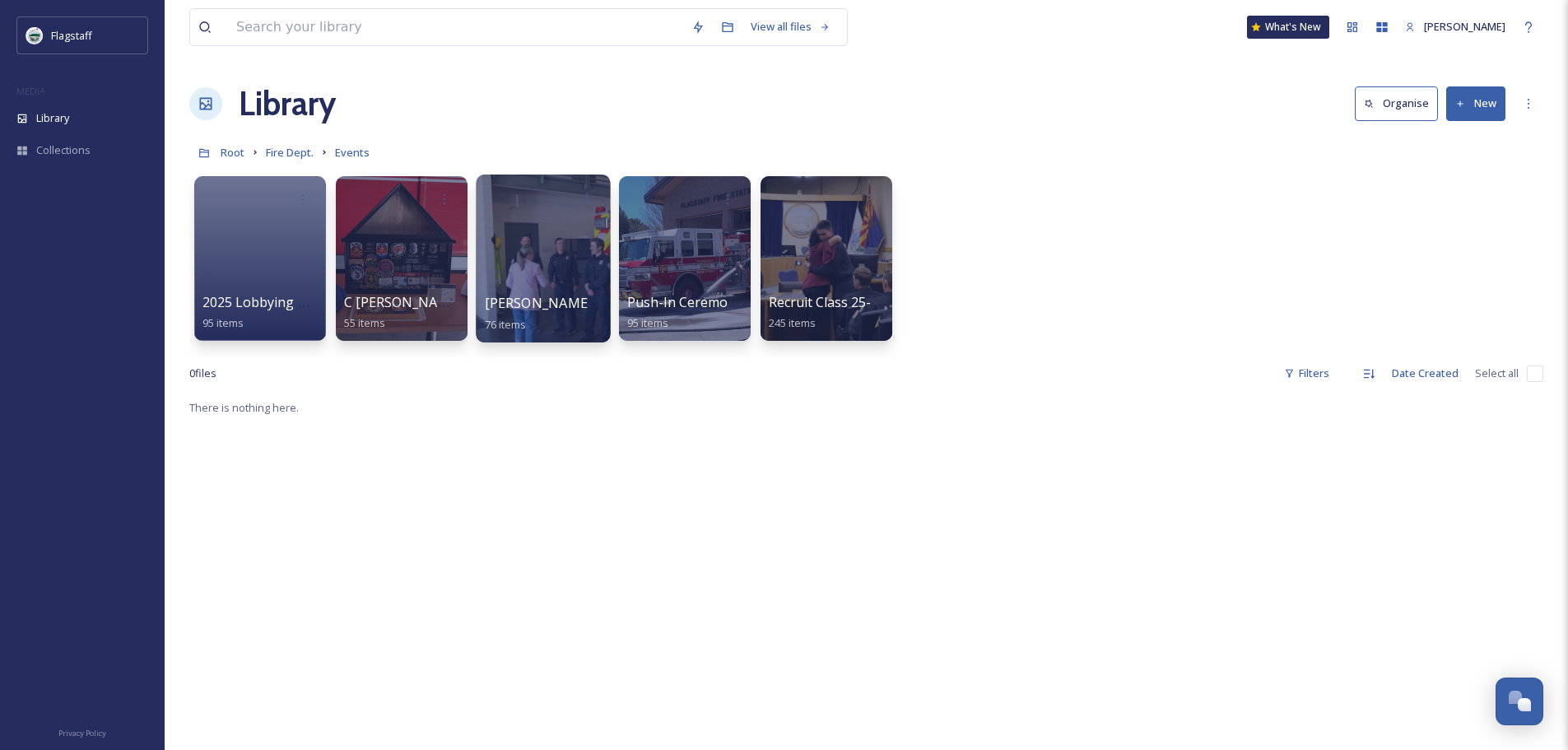
click at [540, 294] on span "[PERSON_NAME] Wildland Fire Training Facility Press Conference" at bounding box center [690, 303] width 410 height 19
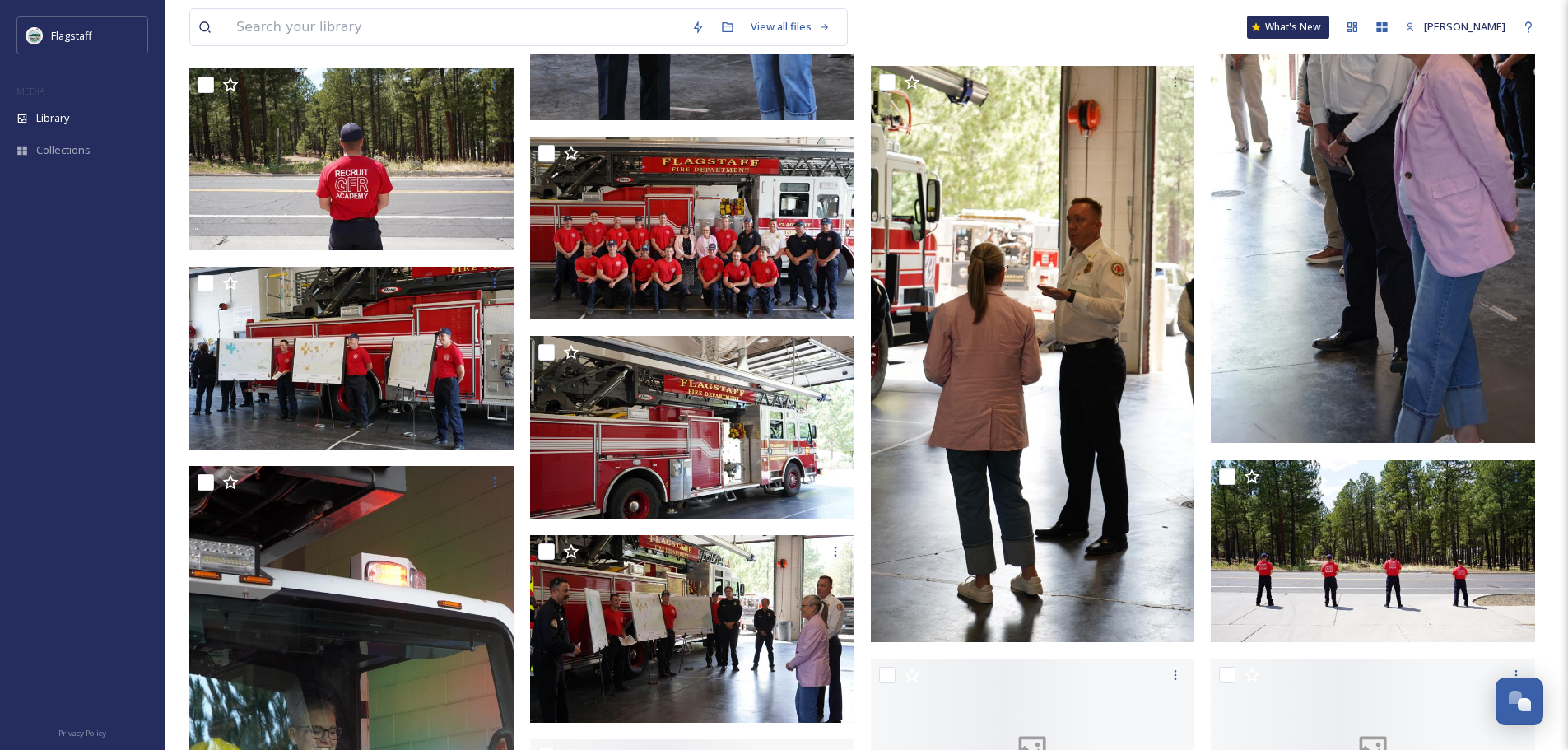
scroll to position [1564, 0]
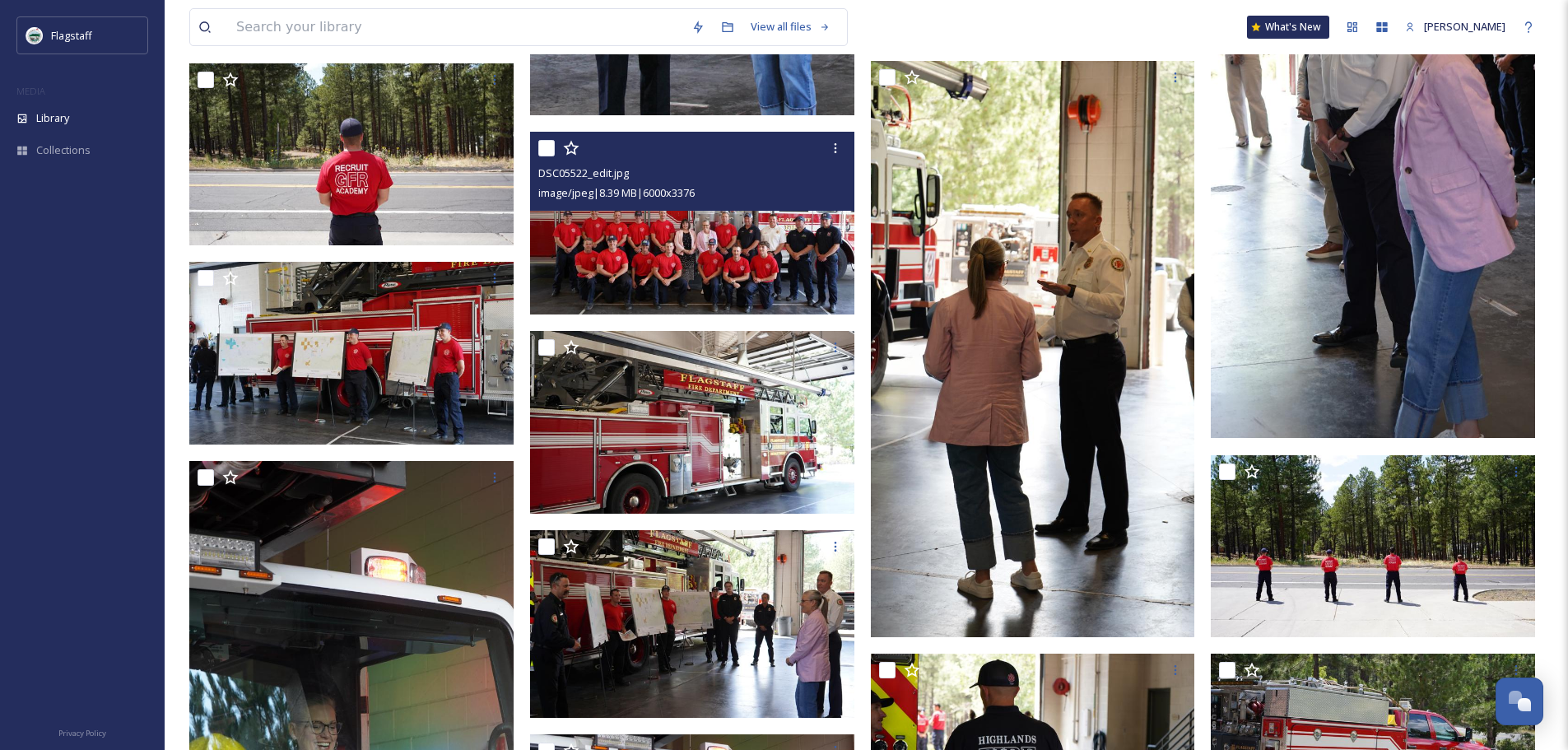
click at [769, 229] on img at bounding box center [693, 222] width 325 height 183
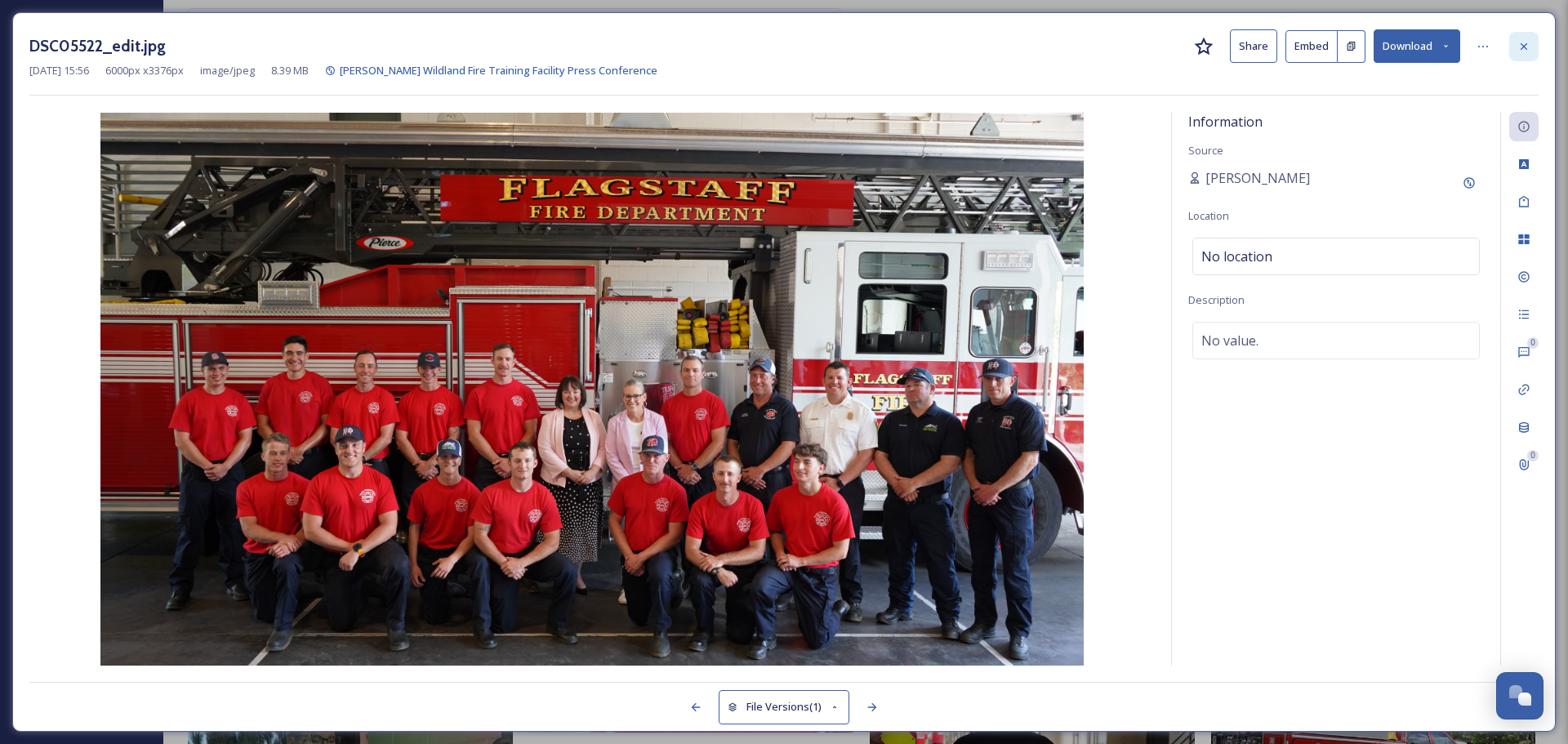
click at [1515, 43] on div at bounding box center [1524, 47] width 29 height 29
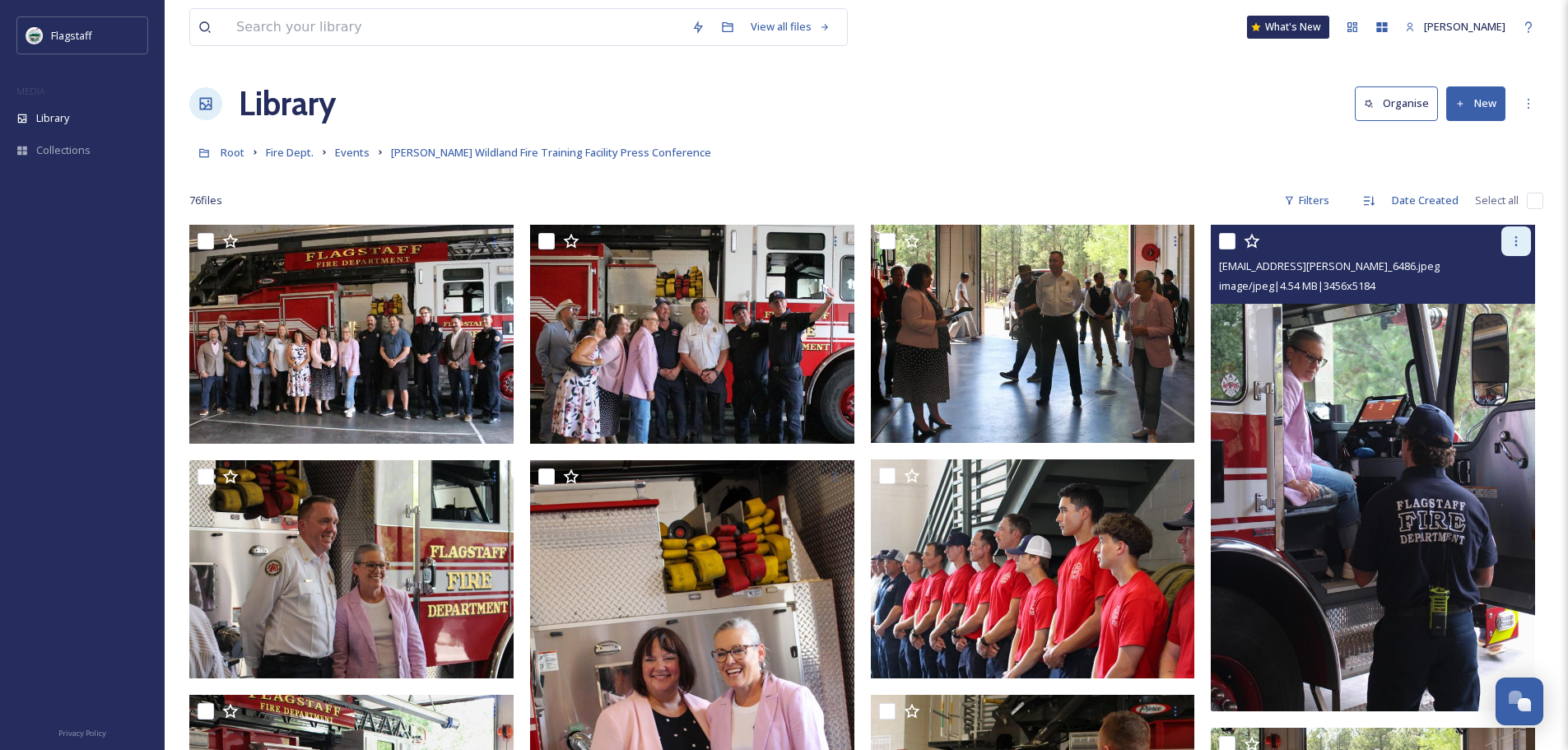
click at [1523, 235] on div at bounding box center [1516, 241] width 30 height 30
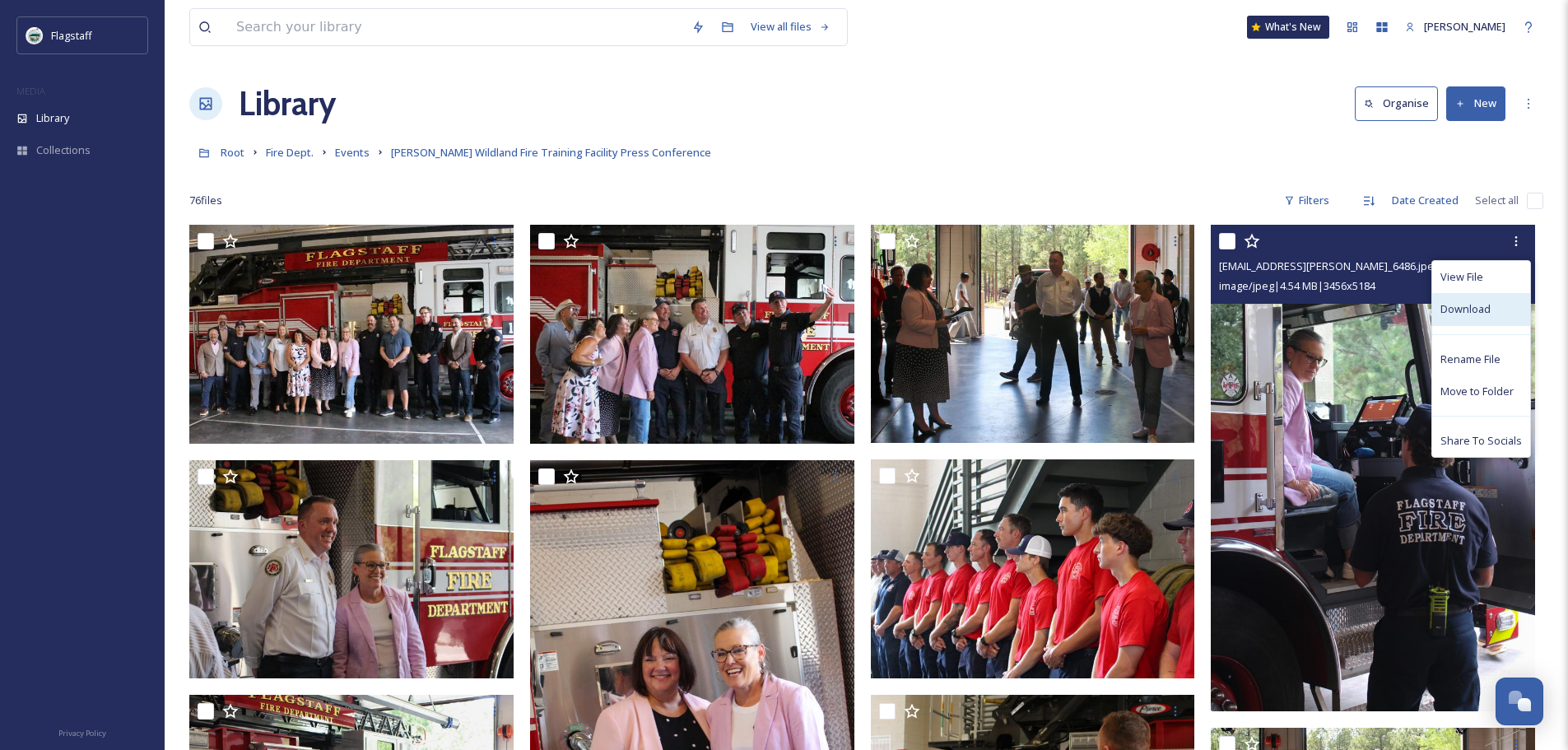
click at [1504, 301] on div "Download" at bounding box center [1482, 309] width 98 height 32
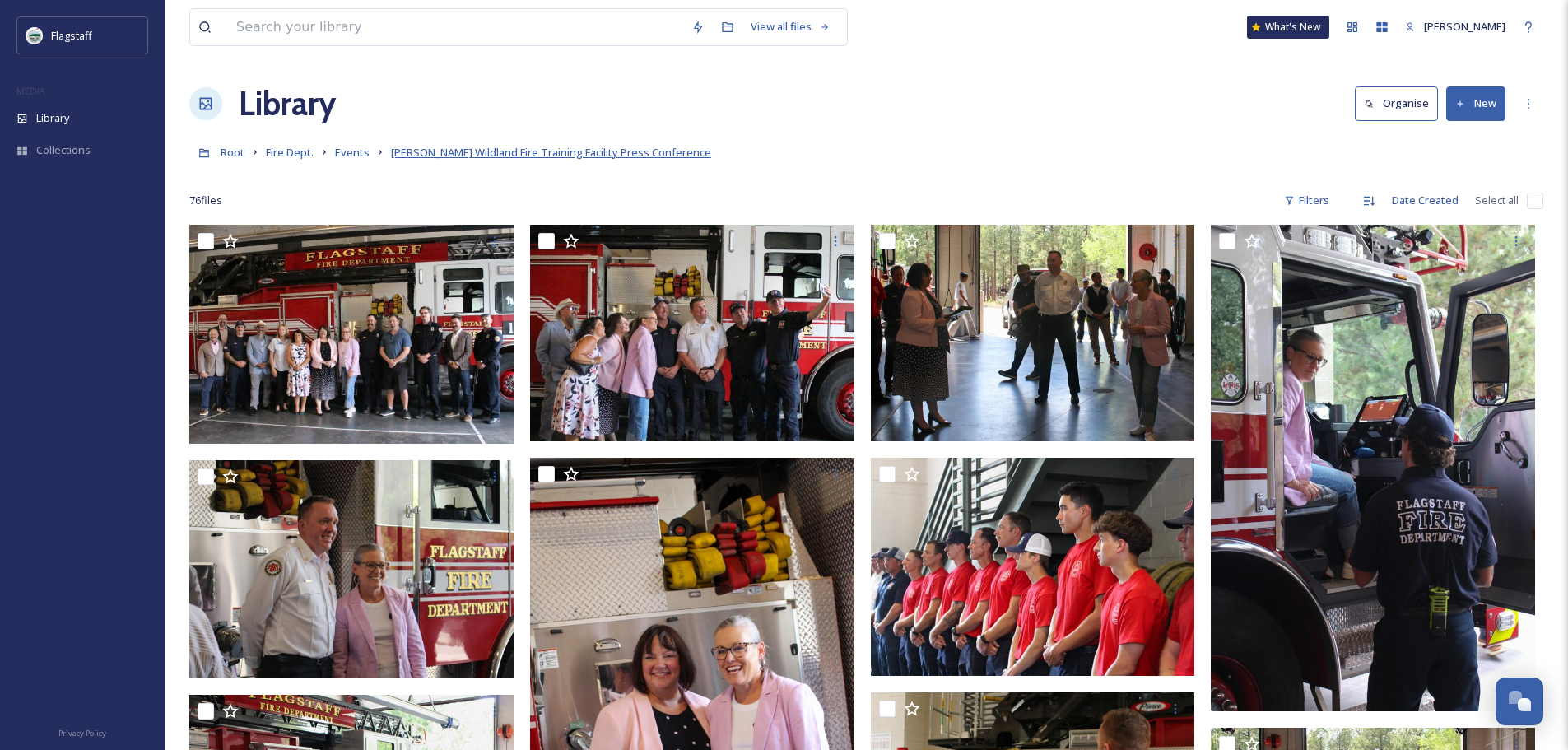
click at [420, 155] on span "[PERSON_NAME] Wildland Fire Training Facility Press Conference" at bounding box center [551, 152] width 320 height 15
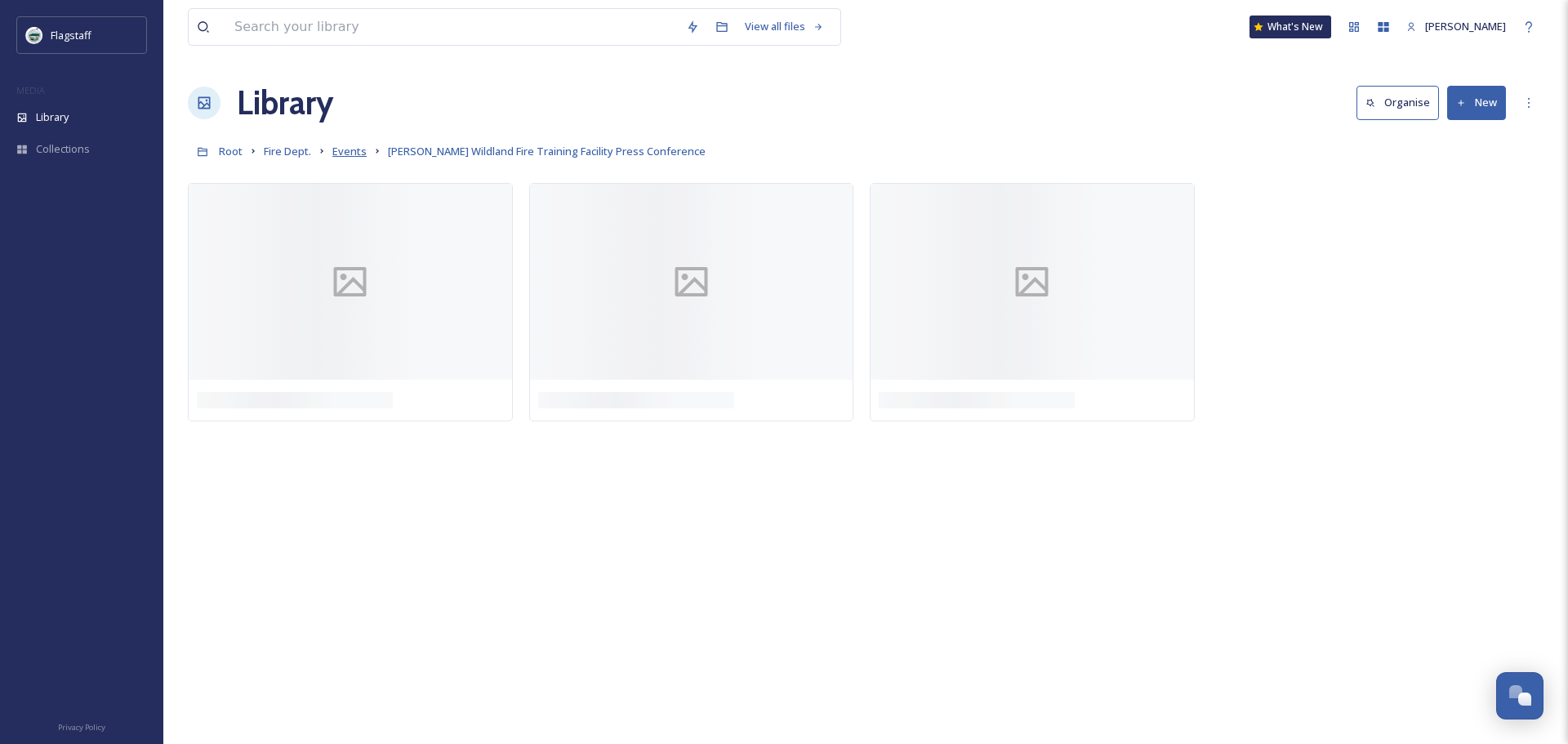
click at [338, 155] on span "Events" at bounding box center [349, 151] width 34 height 15
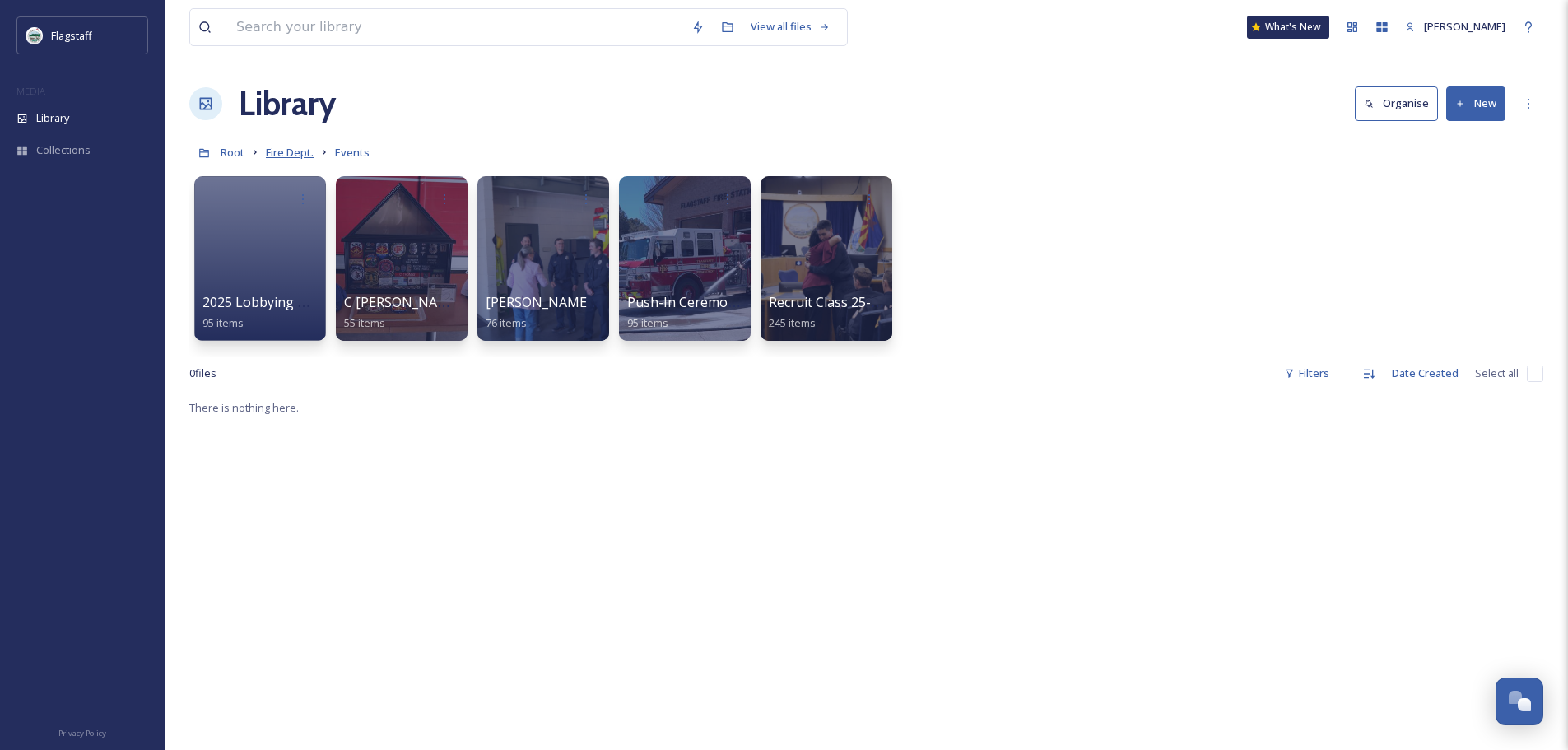
click at [309, 150] on span "Fire Dept." at bounding box center [289, 152] width 47 height 15
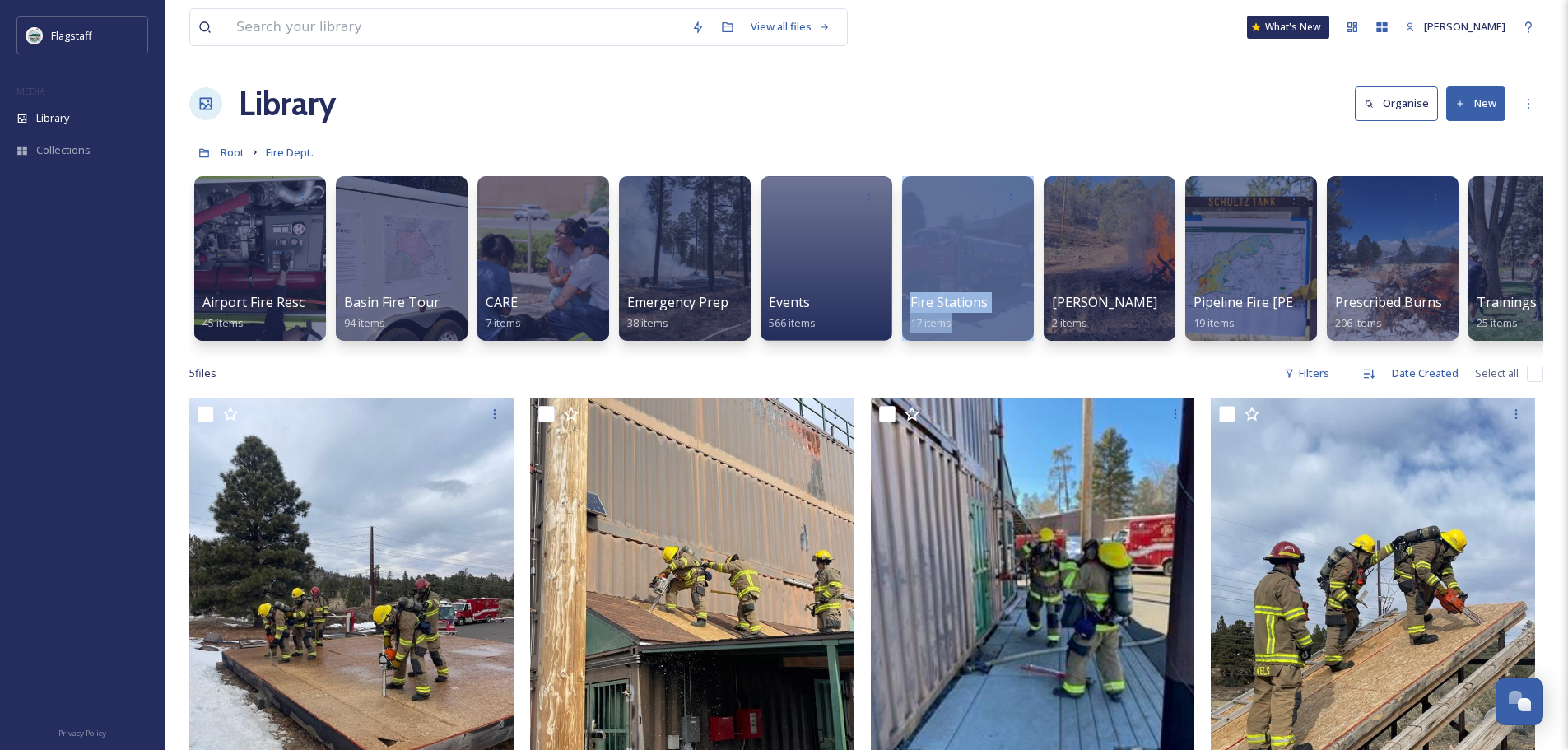
drag, startPoint x: 906, startPoint y: 361, endPoint x: 960, endPoint y: 361, distance: 54.0
click at [960, 357] on div "Airport Fire Rescue 45 items Basin Fire Tour 94 items CARE 7 items Emergency Pr…" at bounding box center [866, 262] width 1354 height 189
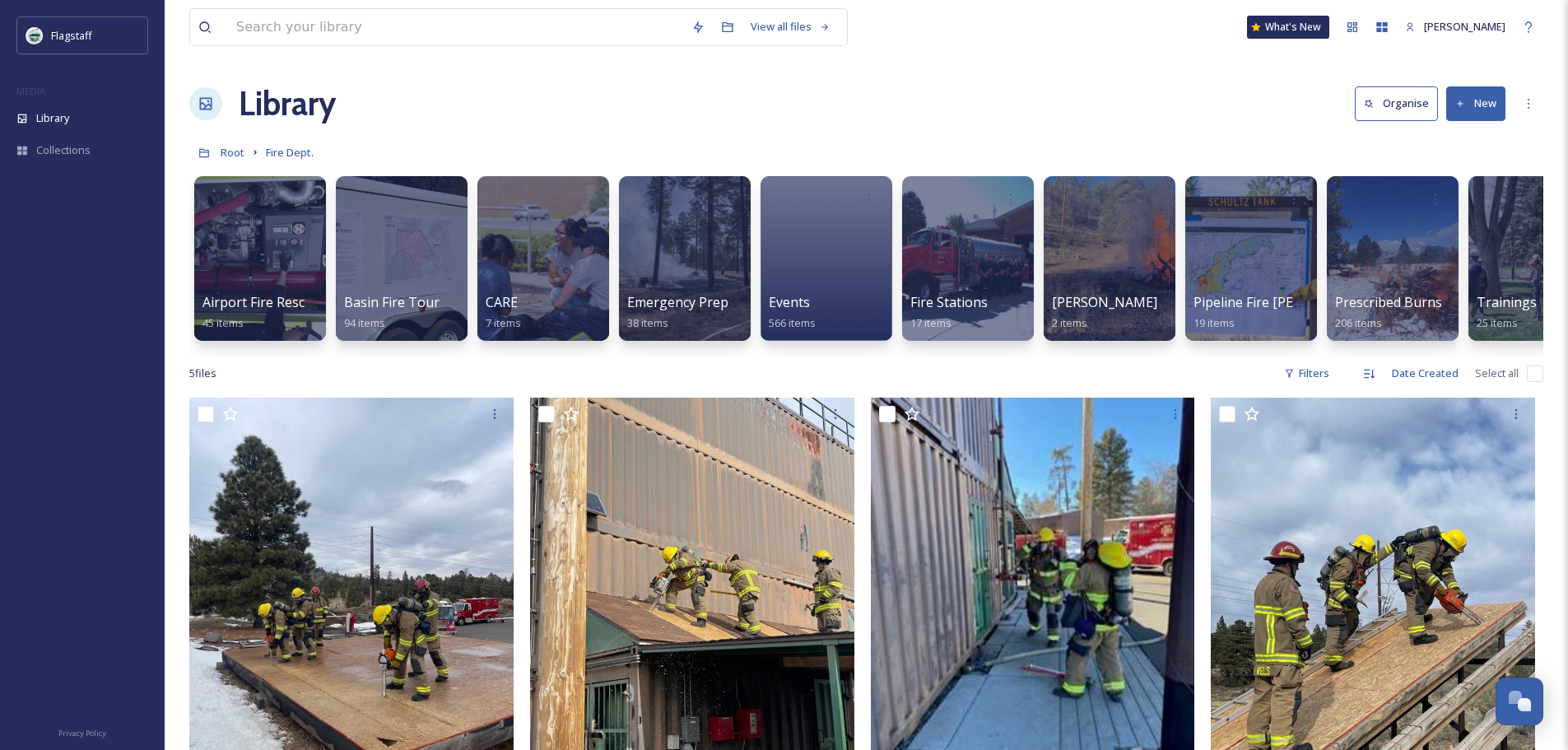
click at [1006, 373] on div "5 file s Filters Date Created Select all" at bounding box center [866, 373] width 1354 height 32
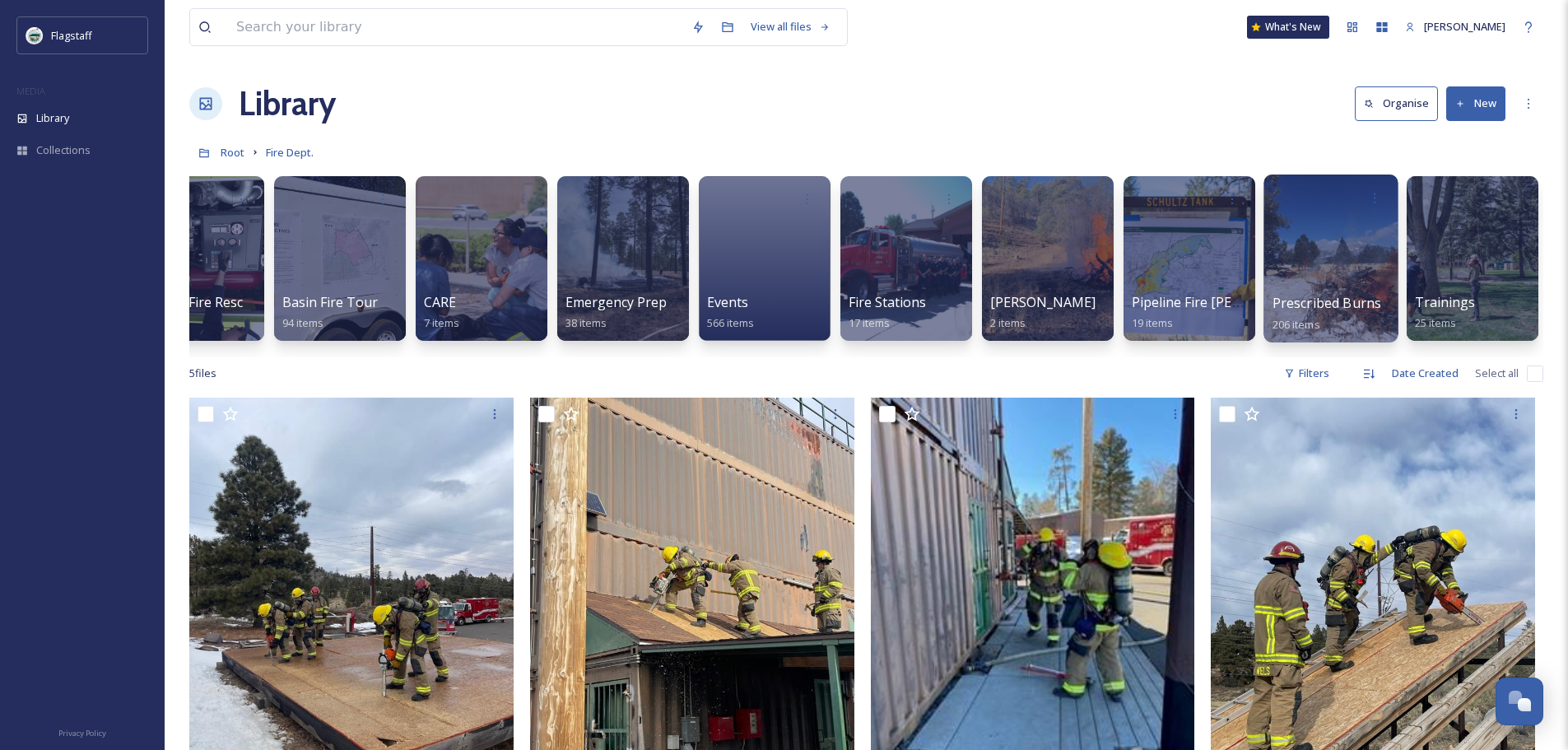
click at [1361, 303] on span "Prescribed Burns" at bounding box center [1328, 303] width 109 height 19
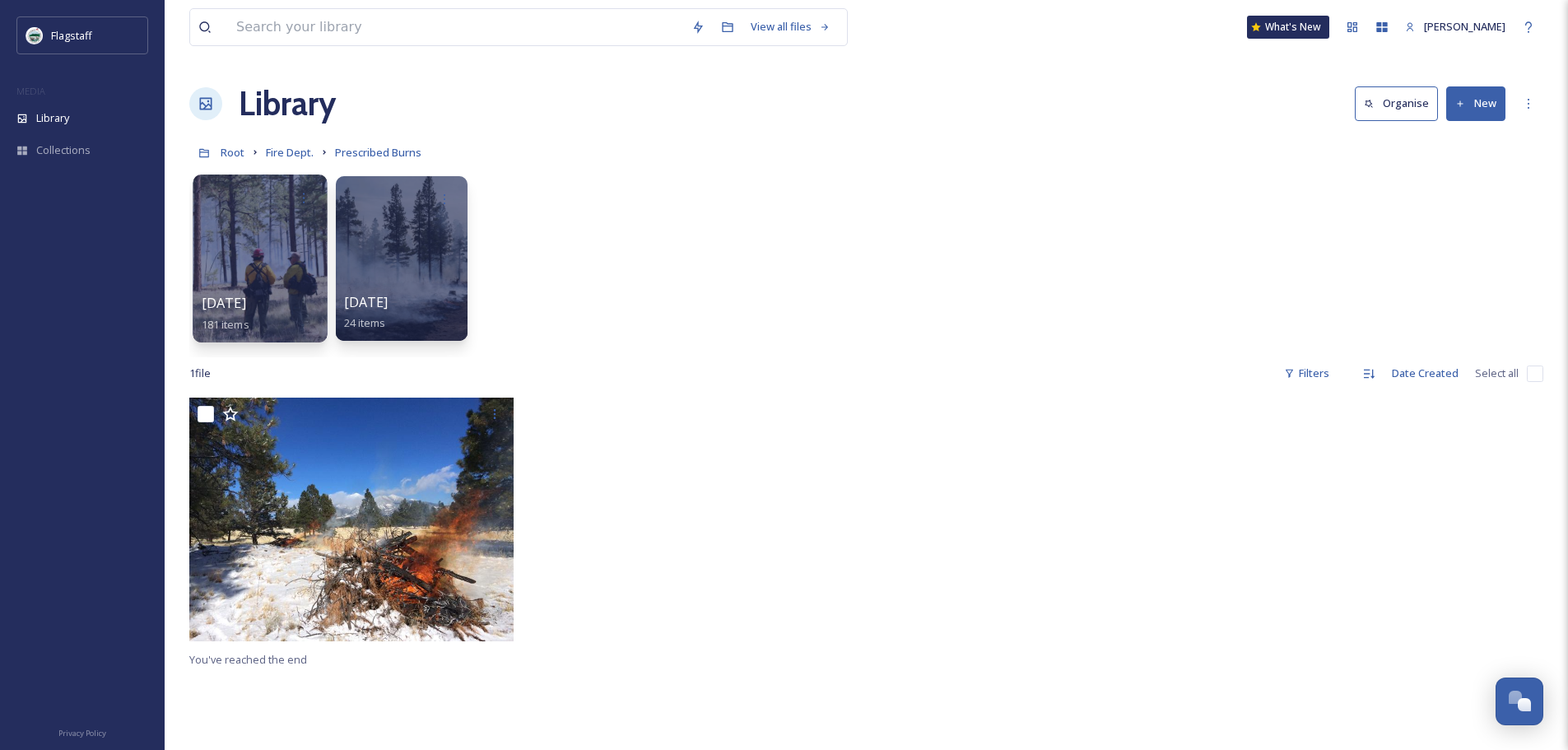
click at [293, 273] on div at bounding box center [260, 258] width 134 height 168
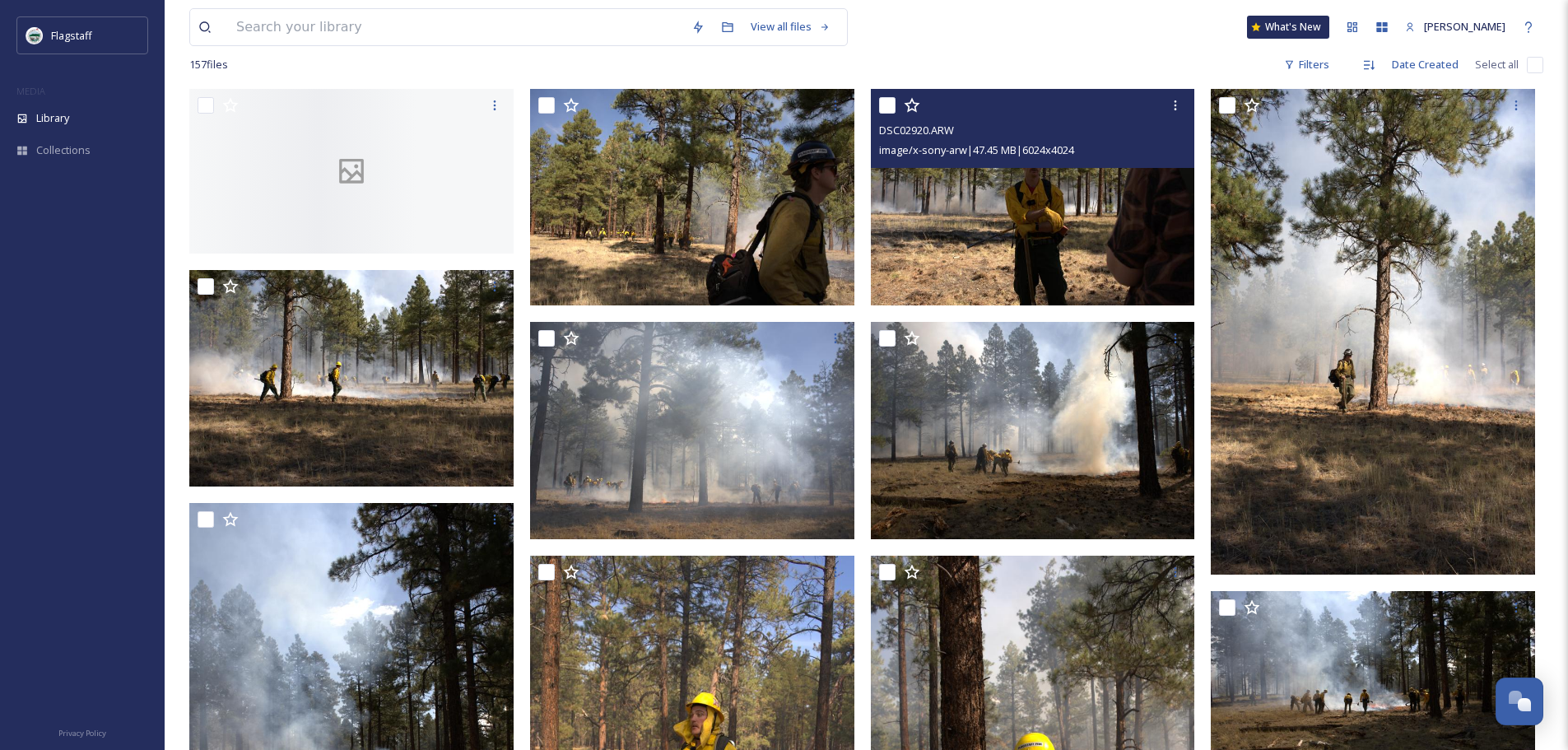
scroll to position [165, 0]
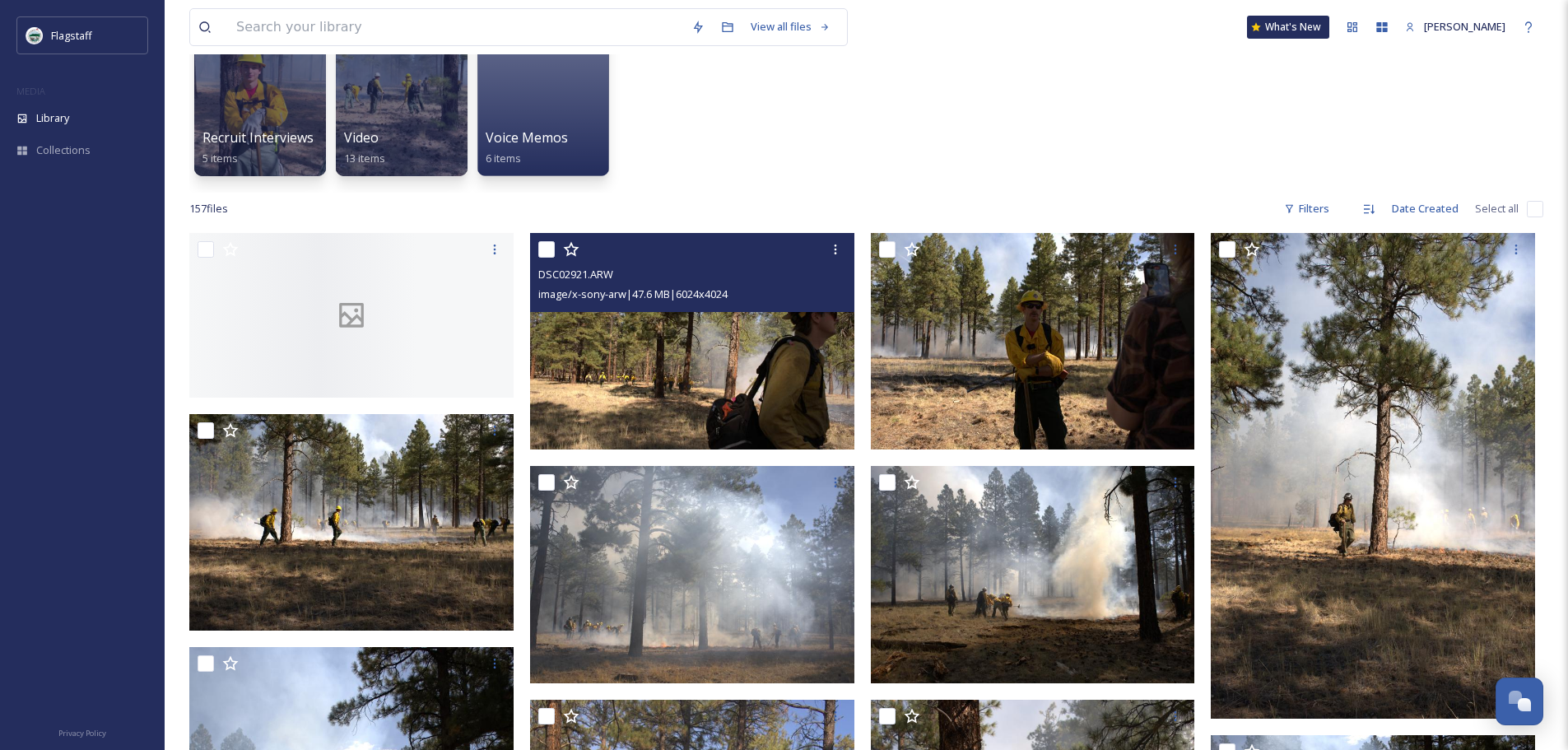
click at [766, 349] on img at bounding box center [693, 340] width 325 height 216
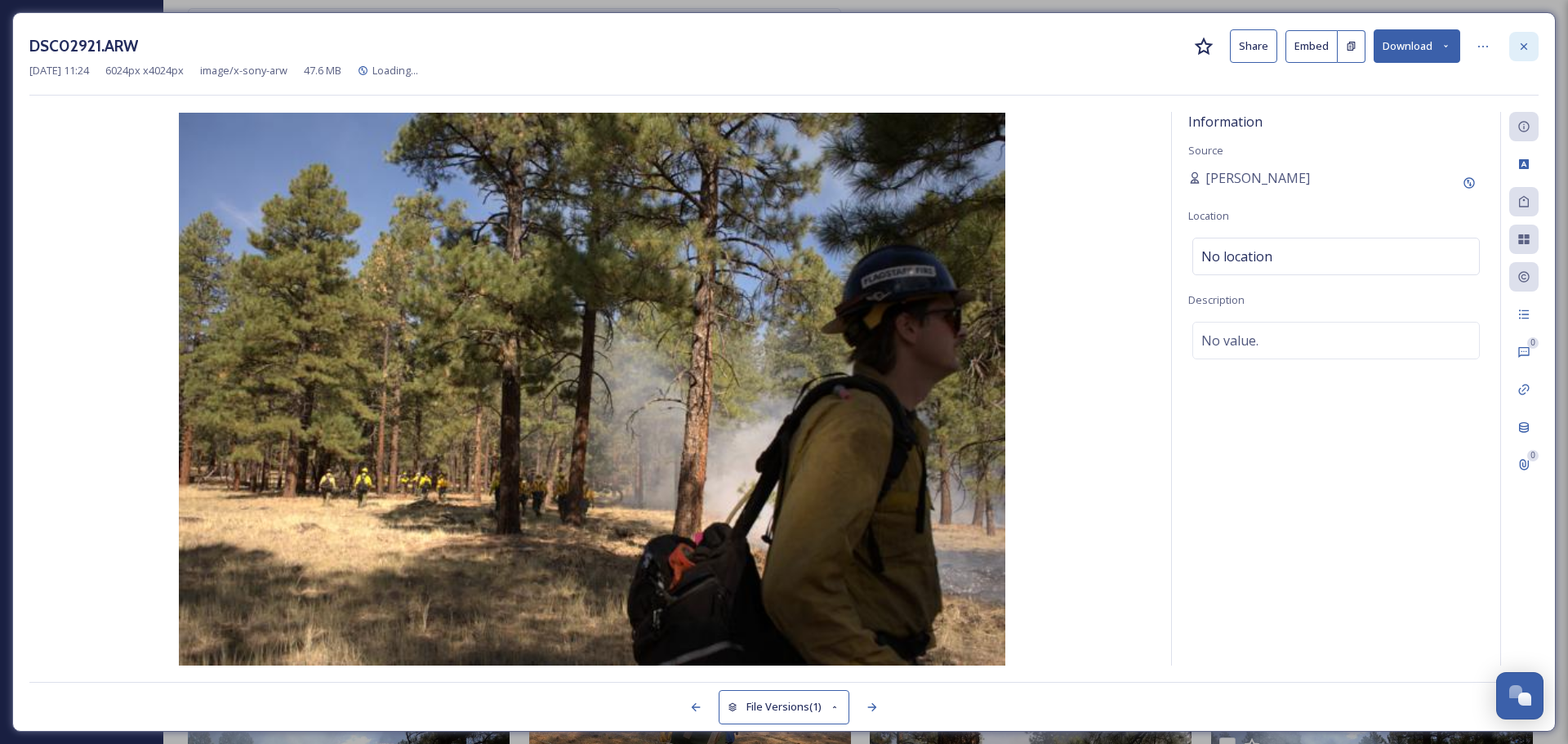
click at [1514, 49] on div at bounding box center [1524, 47] width 29 height 29
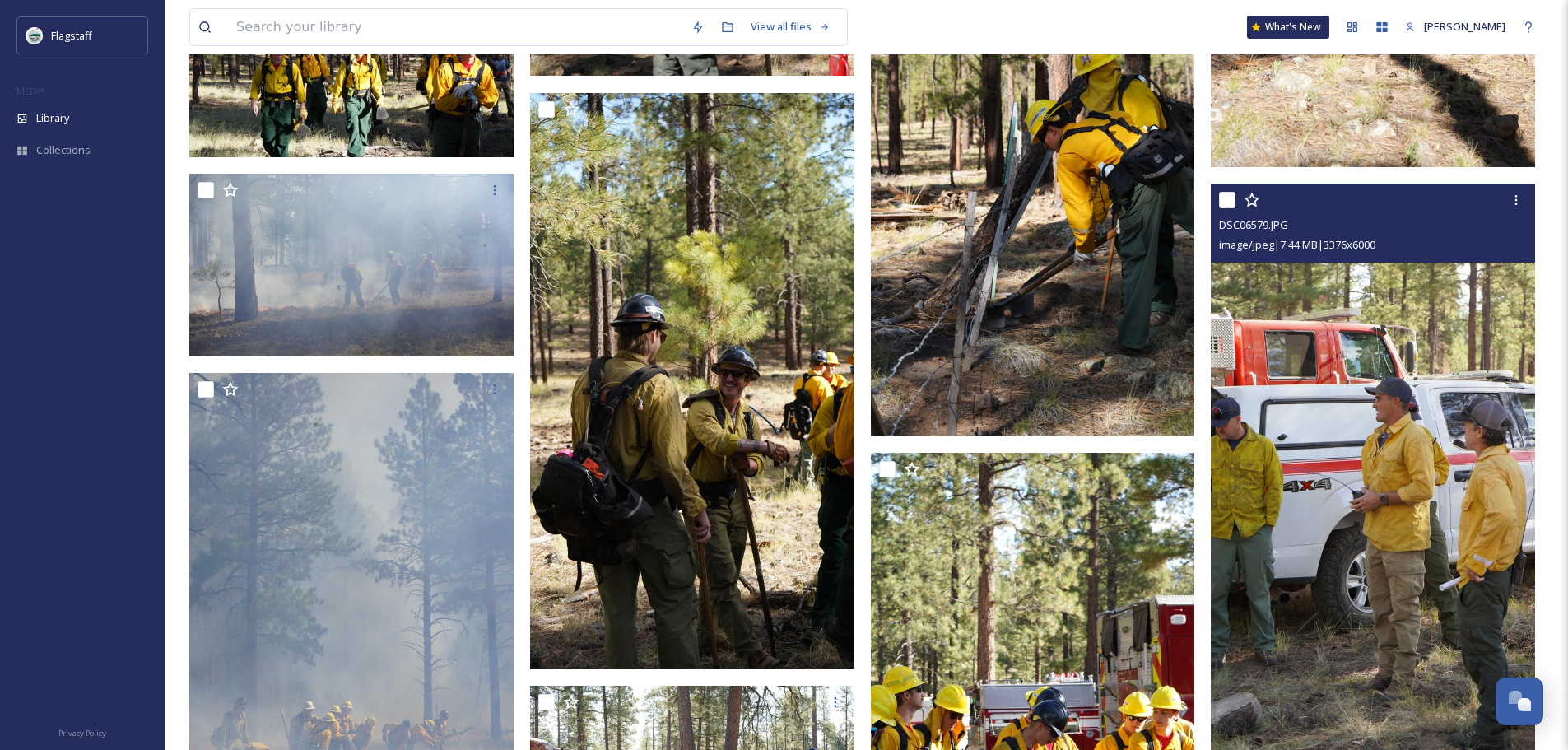
scroll to position [6832, 0]
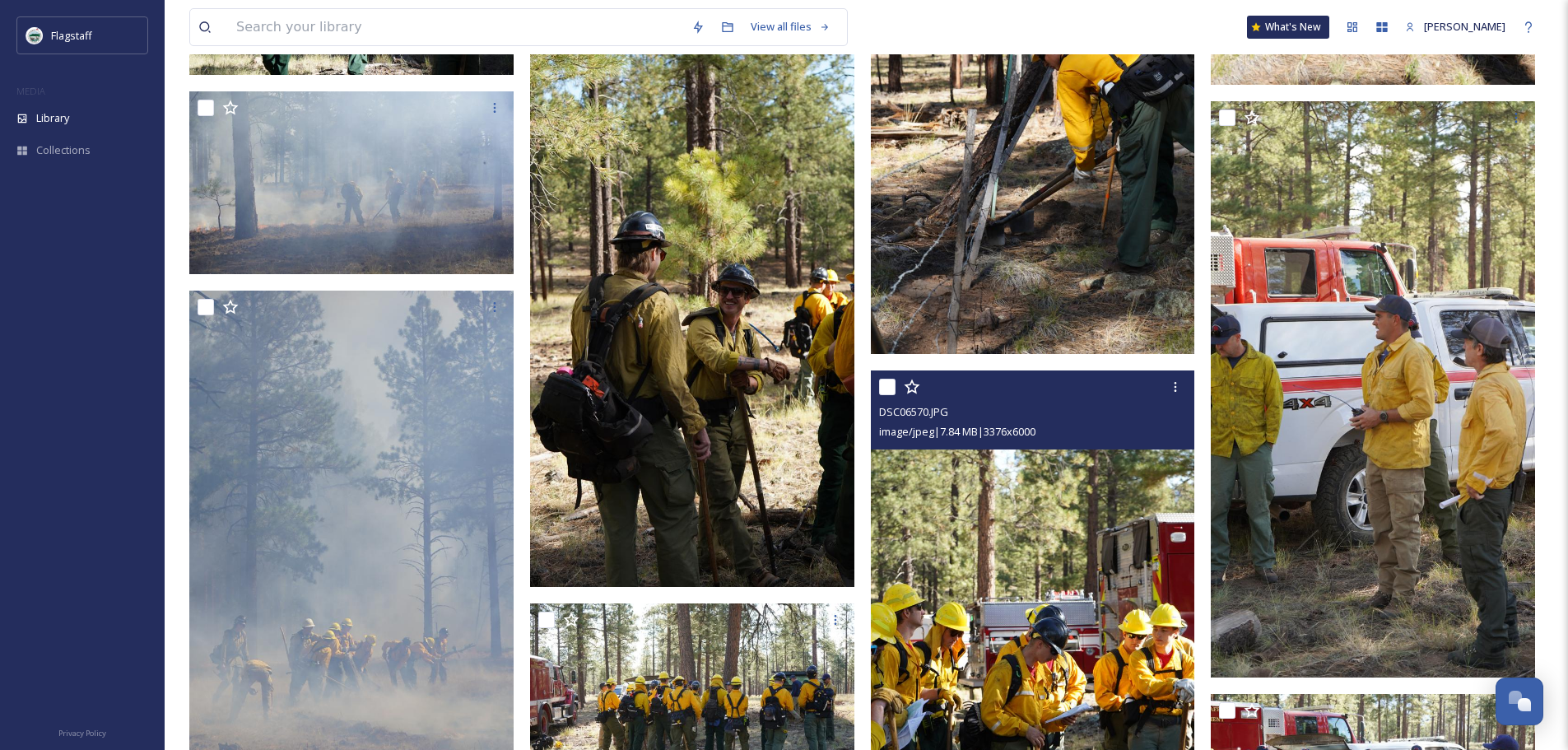
click at [988, 506] on img at bounding box center [1033, 658] width 325 height 576
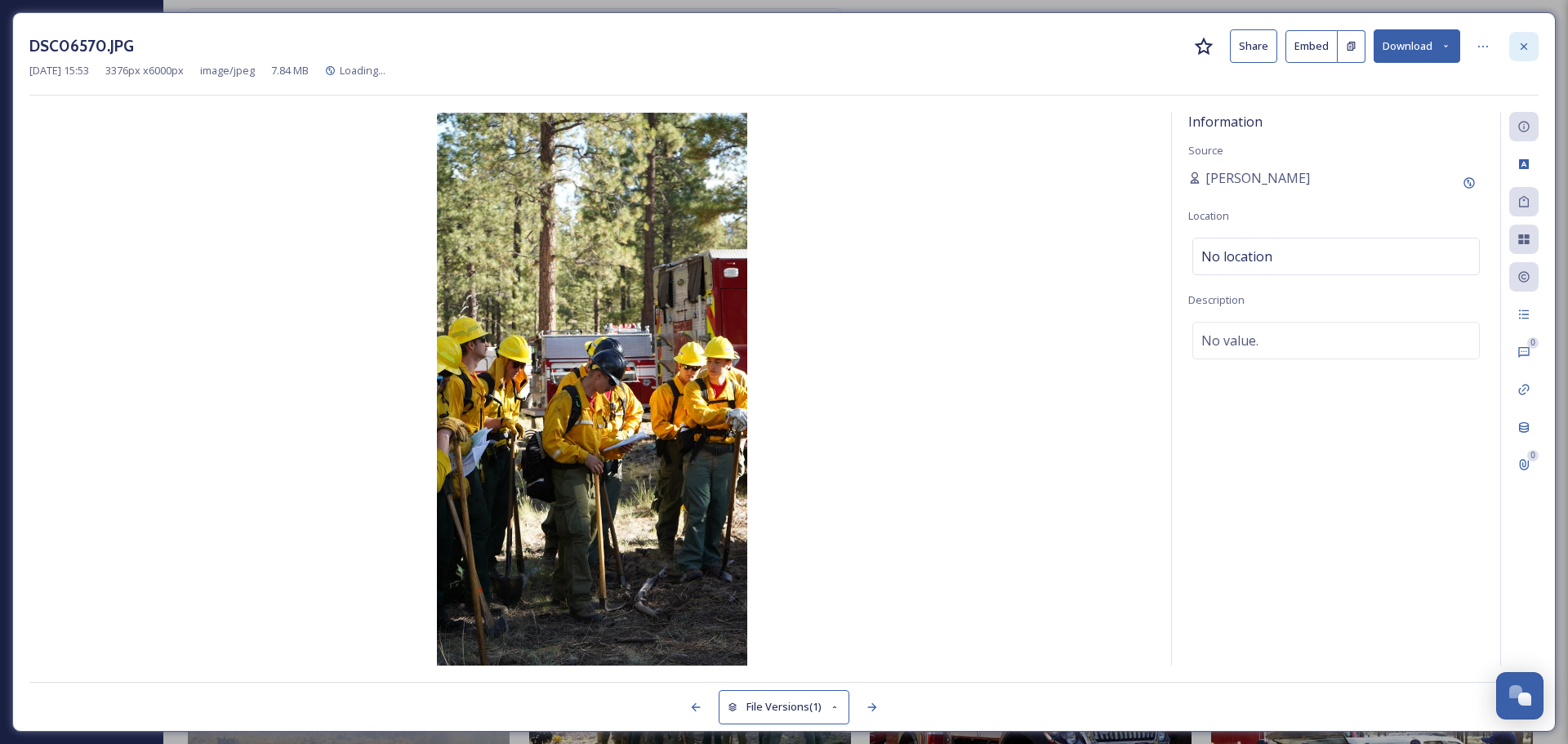
click at [1533, 35] on div at bounding box center [1524, 47] width 29 height 29
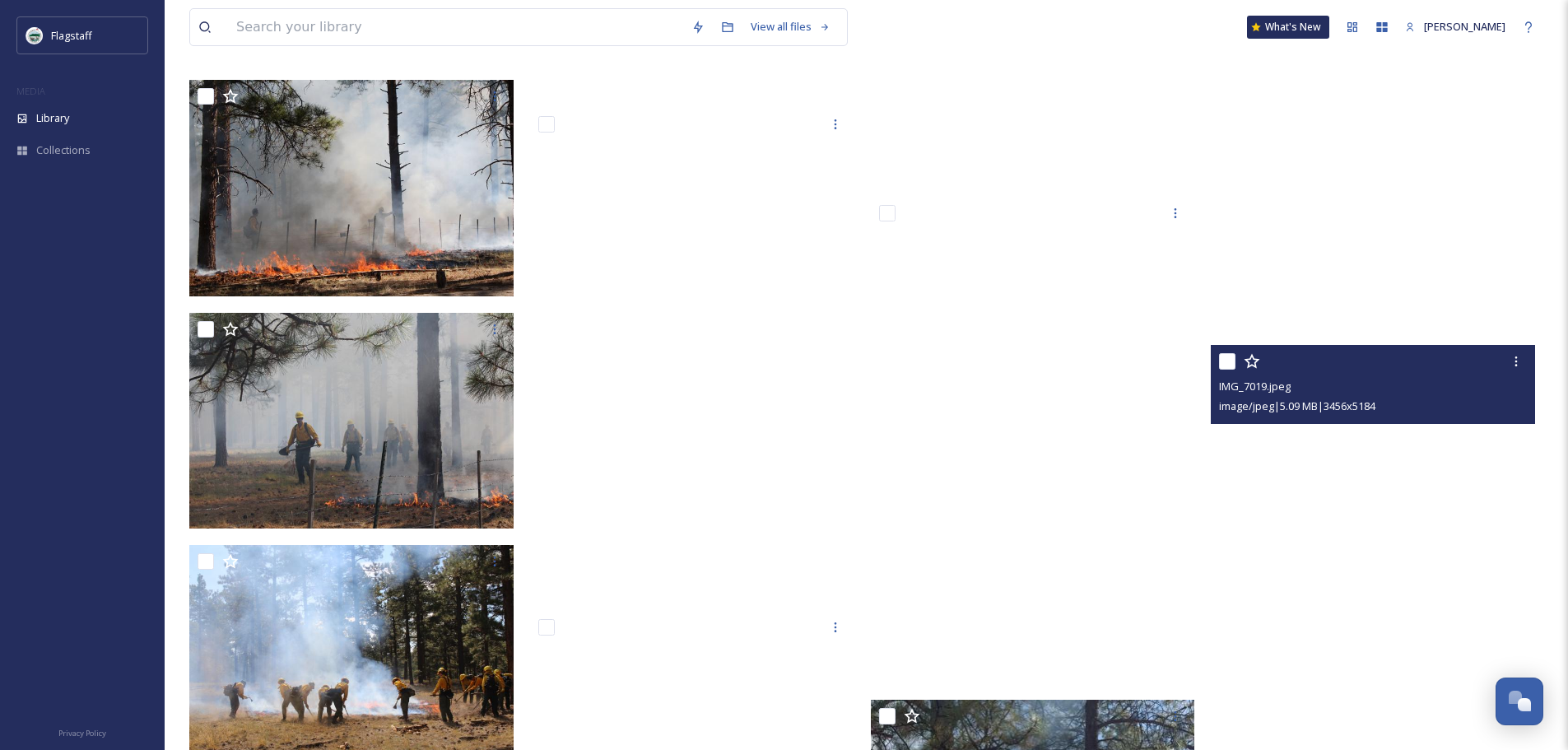
scroll to position [11441, 0]
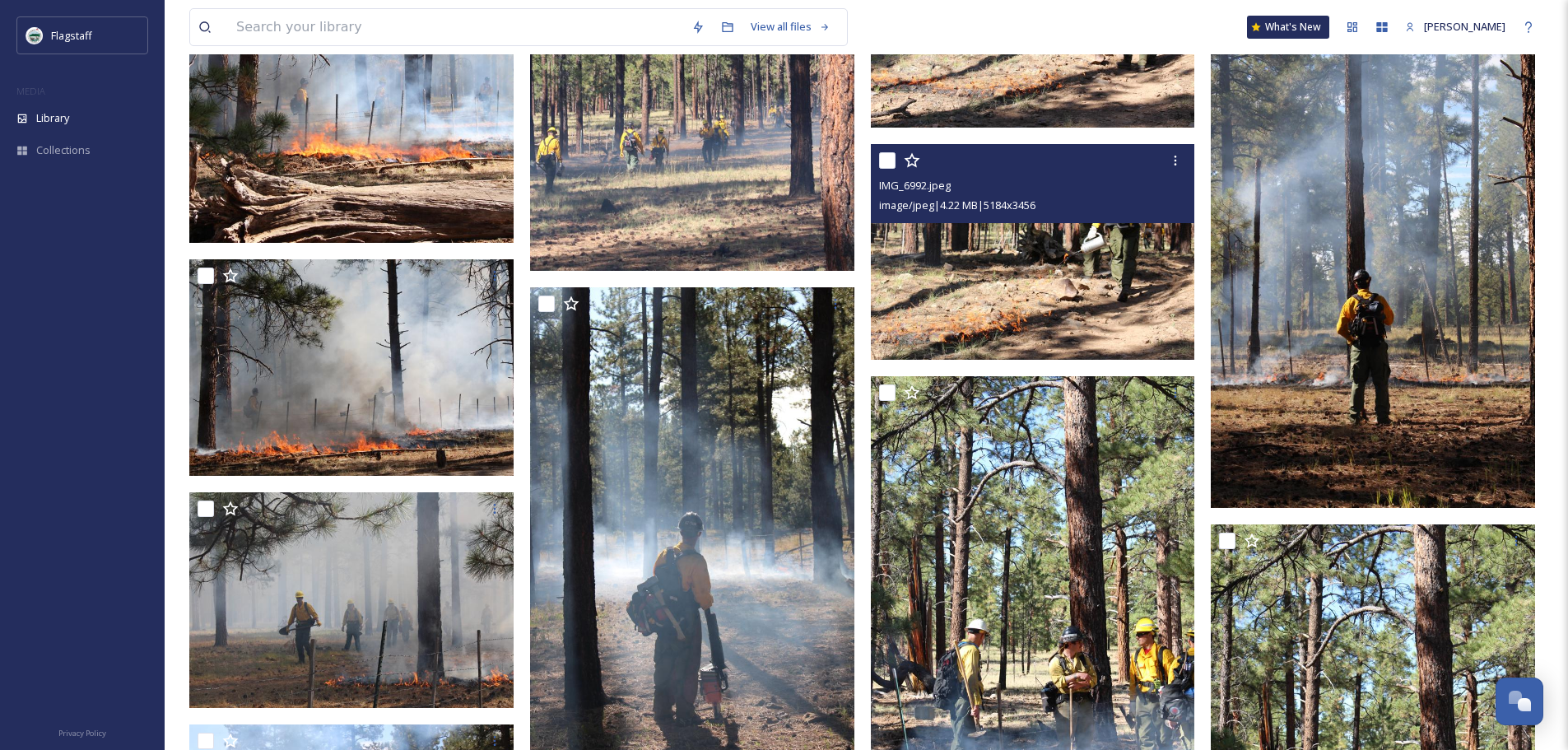
click at [1141, 272] on img at bounding box center [1033, 251] width 325 height 216
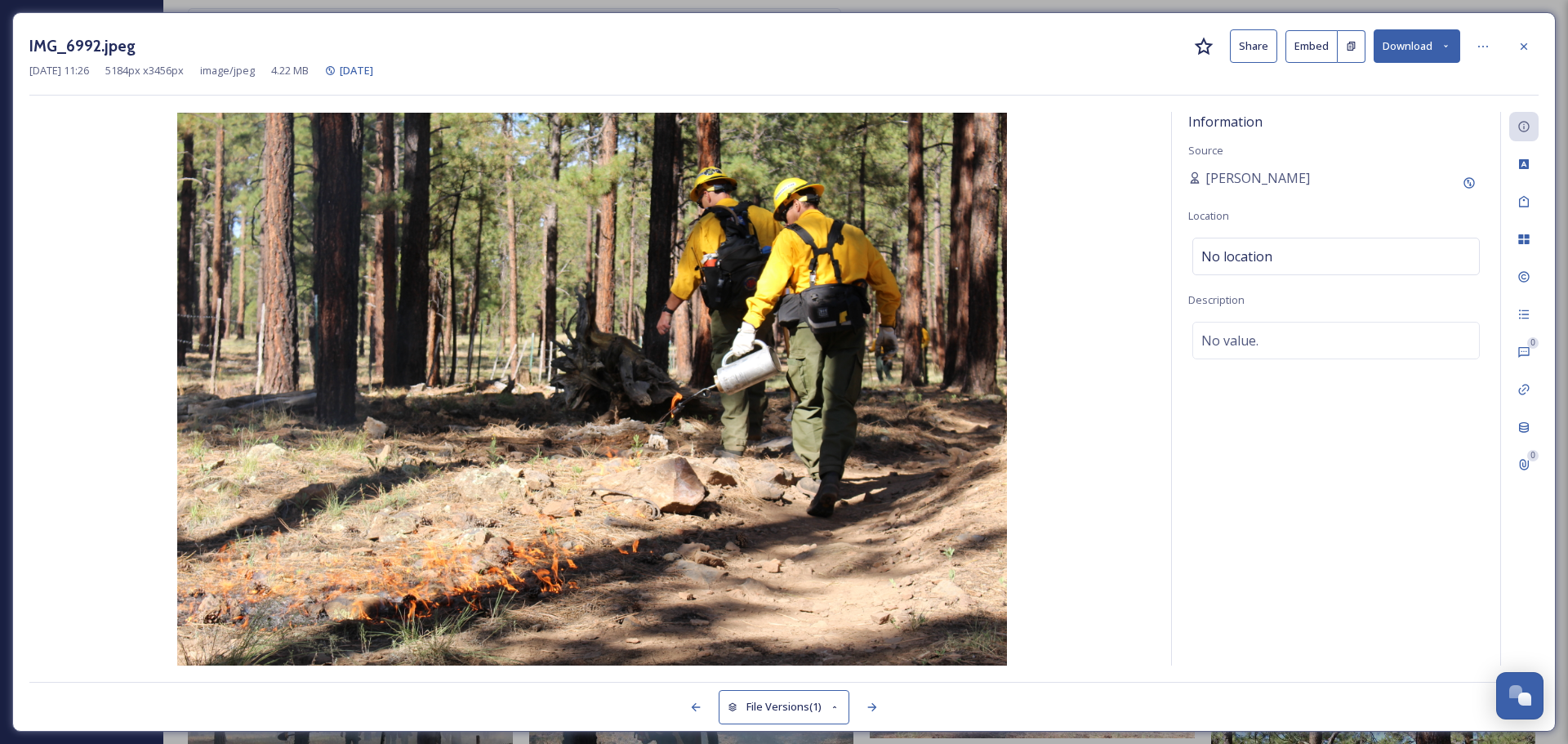
click at [1406, 53] on button "Download" at bounding box center [1416, 46] width 86 height 33
click at [1428, 76] on span "Download Original (5184 x 3456)" at bounding box center [1374, 84] width 155 height 16
click at [1524, 48] on icon at bounding box center [1524, 47] width 13 height 13
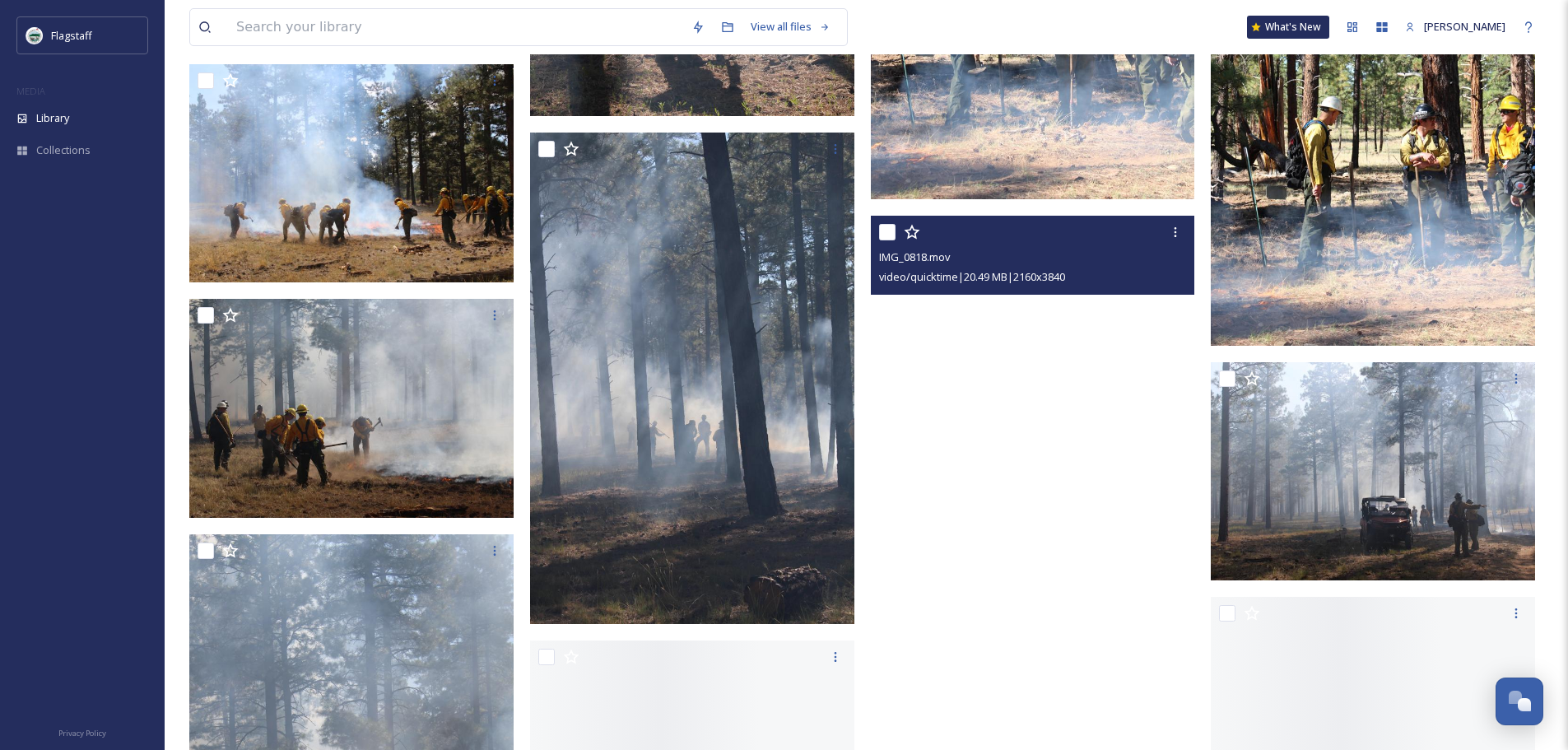
scroll to position [12511, 0]
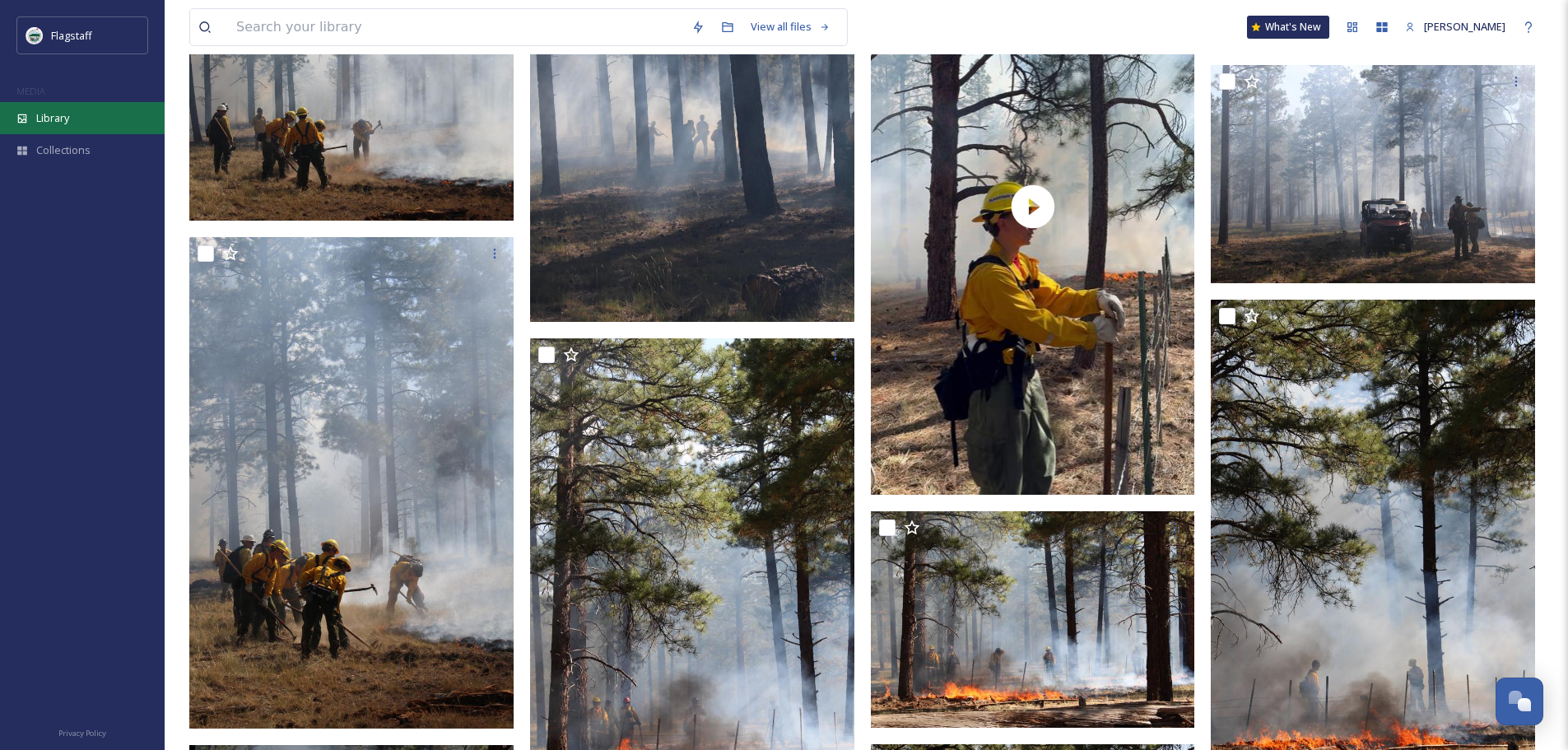
click at [88, 108] on div "Library" at bounding box center [83, 118] width 165 height 32
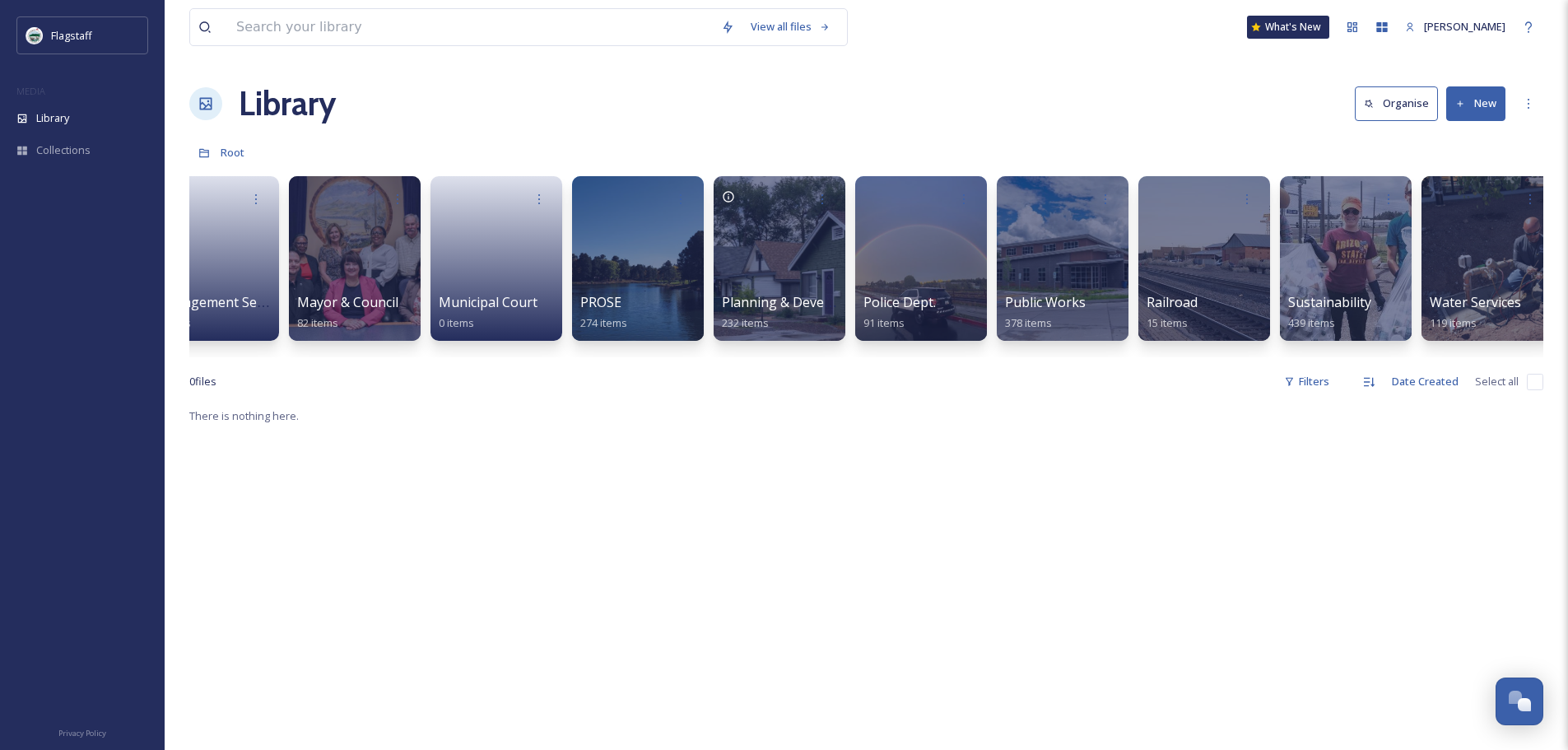
scroll to position [0, 1336]
